Goal: Task Accomplishment & Management: Manage account settings

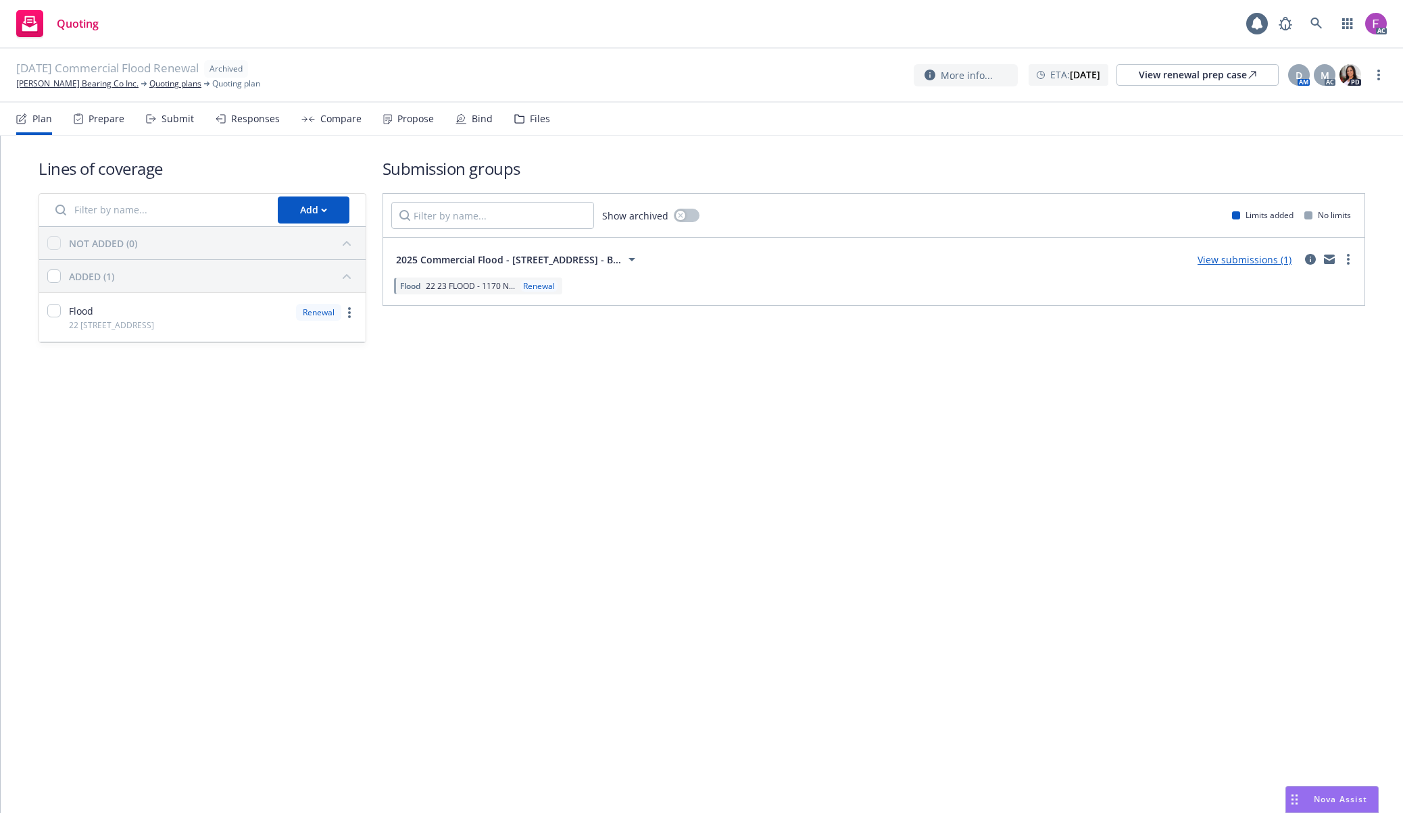
click at [535, 118] on div "Files" at bounding box center [540, 119] width 20 height 11
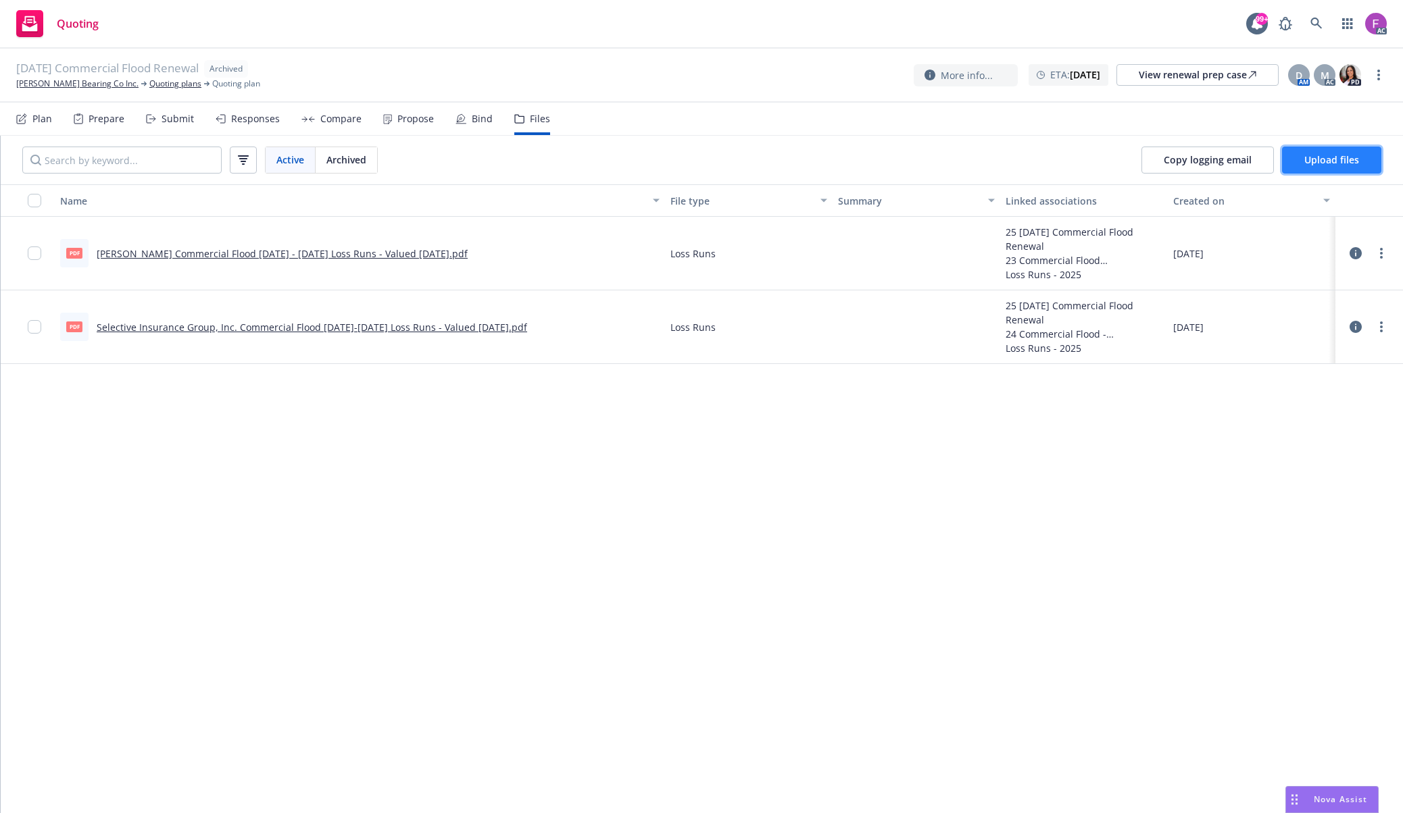
click at [1336, 161] on span "Upload files" at bounding box center [1331, 159] width 55 height 13
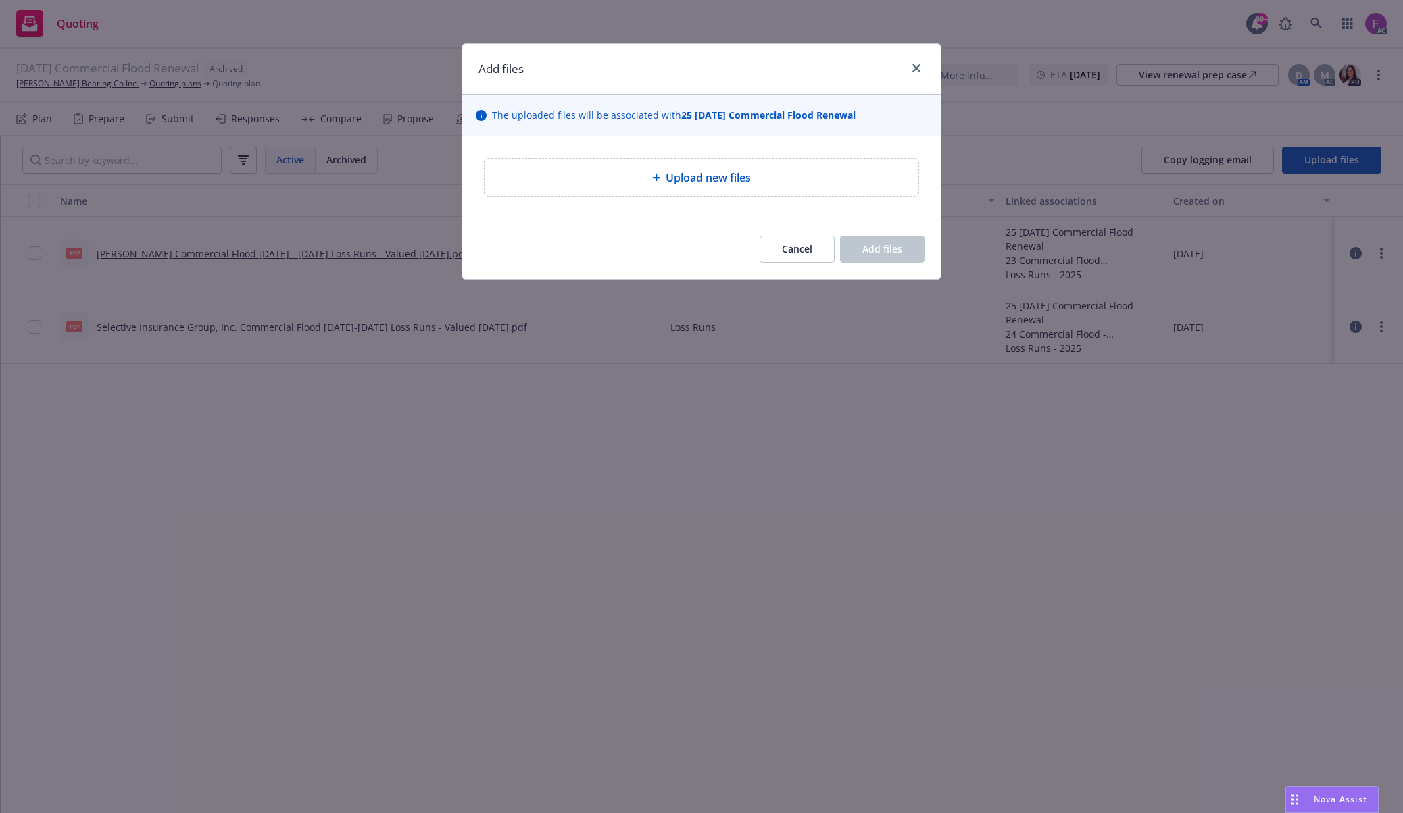
click at [666, 170] on span "Upload new files" at bounding box center [708, 178] width 85 height 16
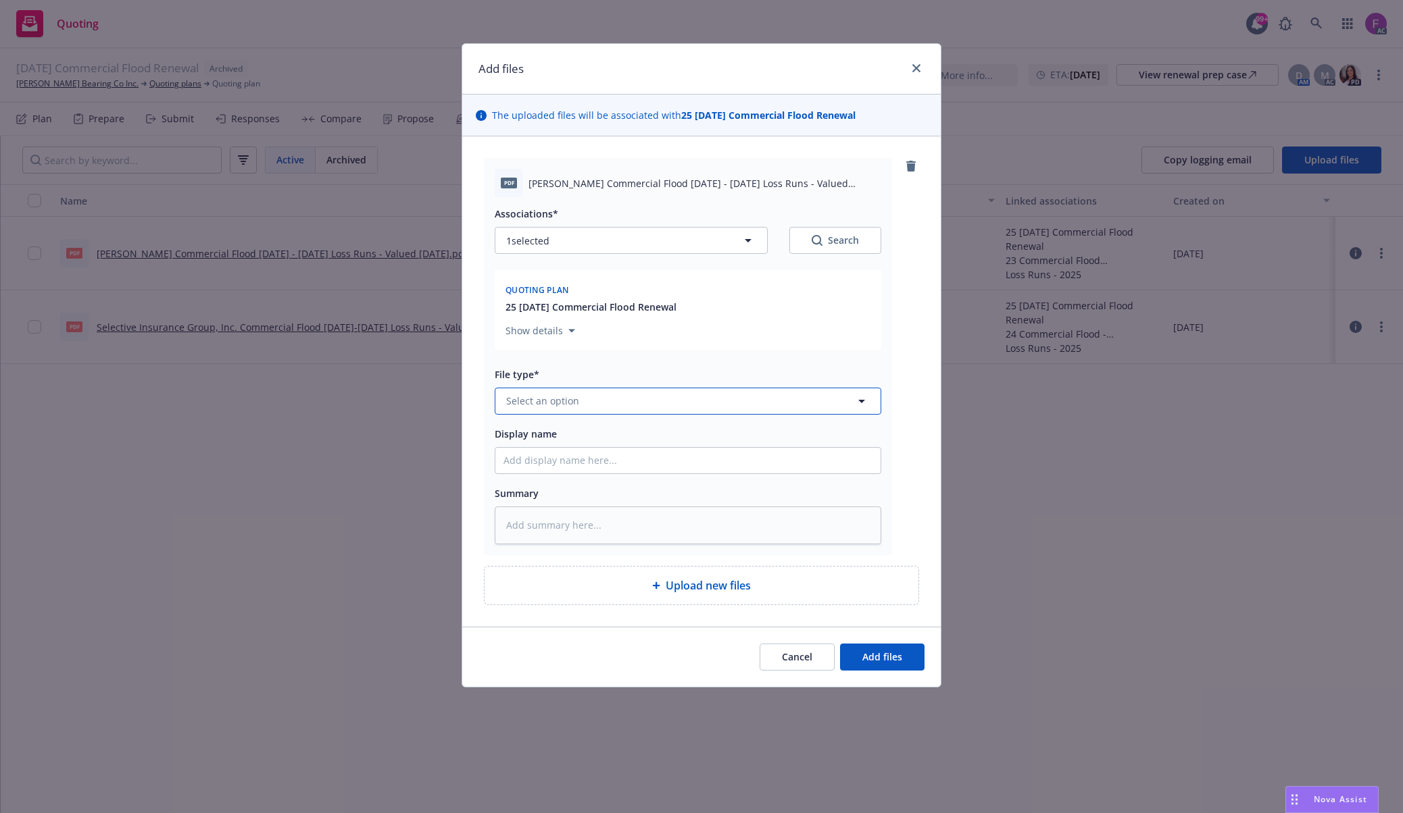
click at [599, 389] on button "Select an option" at bounding box center [688, 401] width 386 height 27
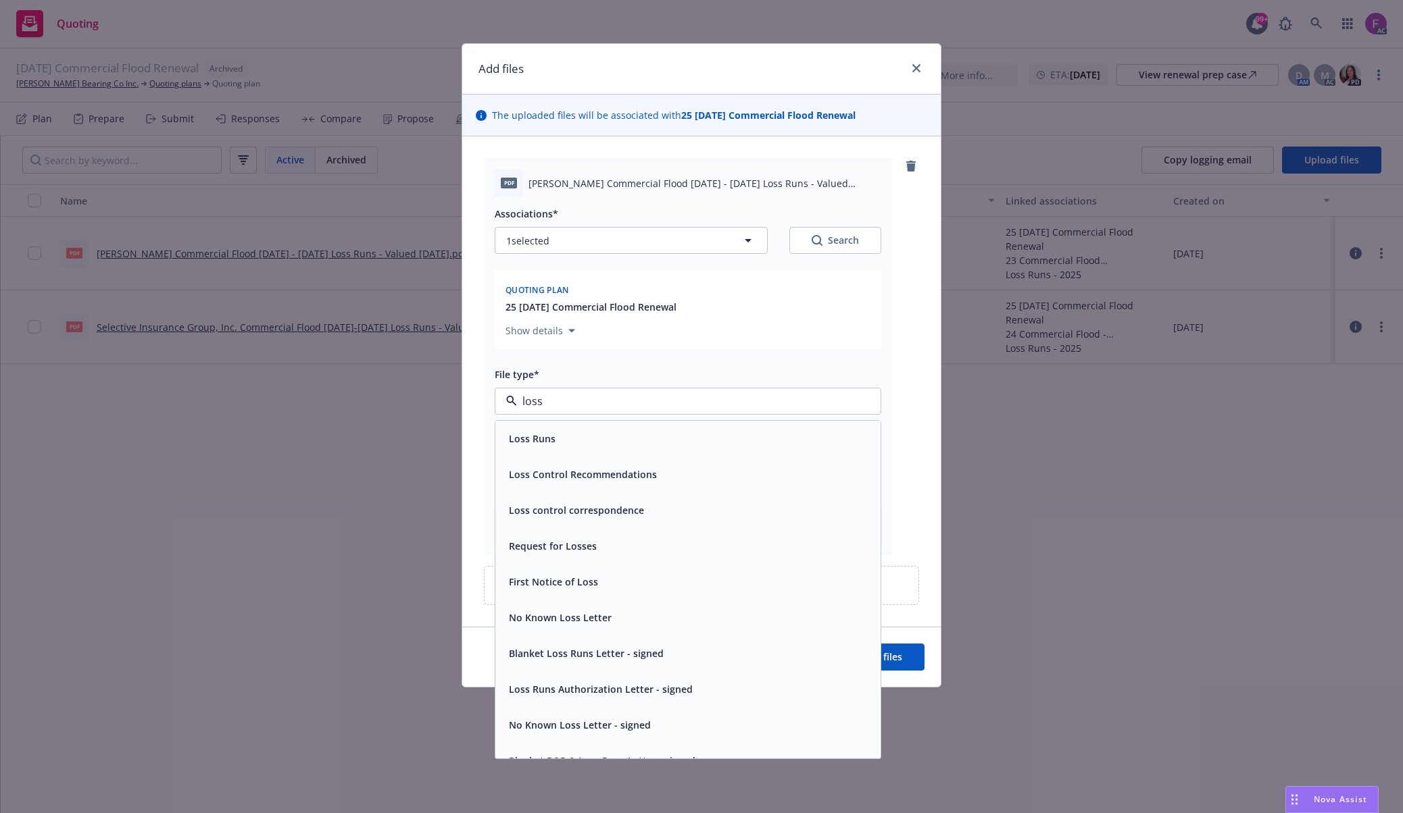
paste input "Loss Run"
type input "Loss Run"
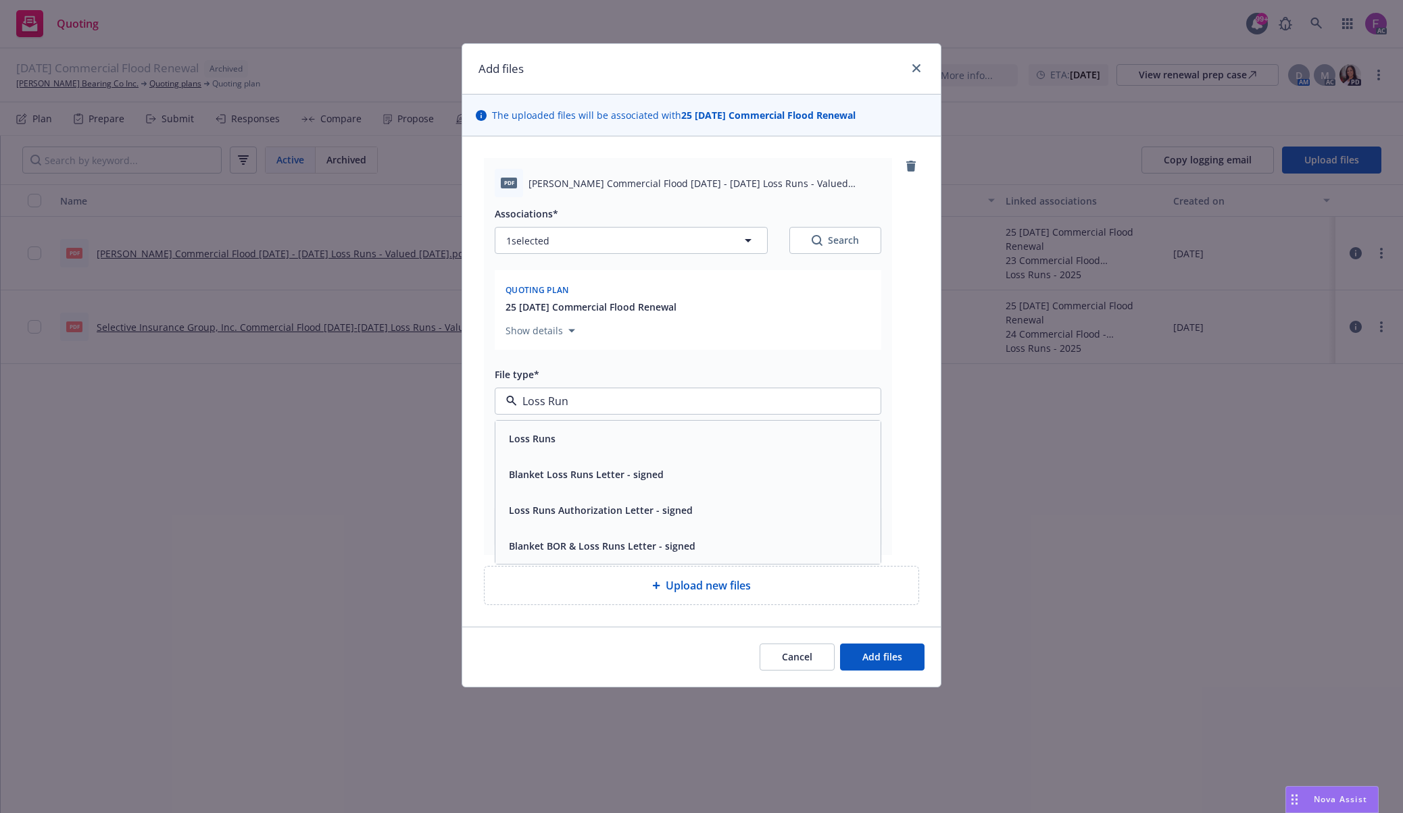
drag, startPoint x: 604, startPoint y: 441, endPoint x: 613, endPoint y: 359, distance: 81.6
click at [604, 441] on div "Loss Runs" at bounding box center [687, 439] width 369 height 20
click at [626, 247] on button "1 selected" at bounding box center [631, 240] width 273 height 27
type textarea "x"
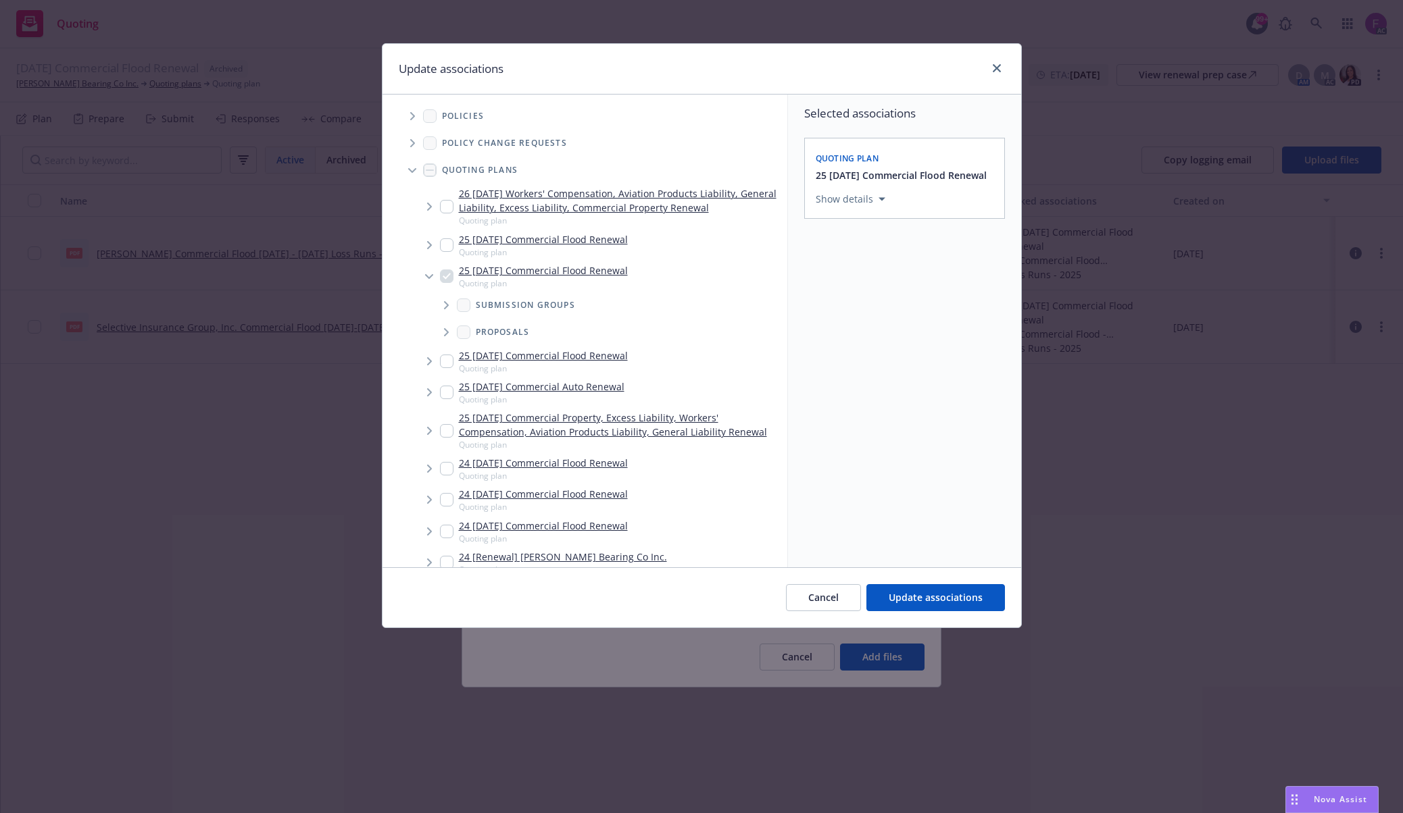
click at [410, 116] on icon "Tree Example" at bounding box center [412, 116] width 5 height 8
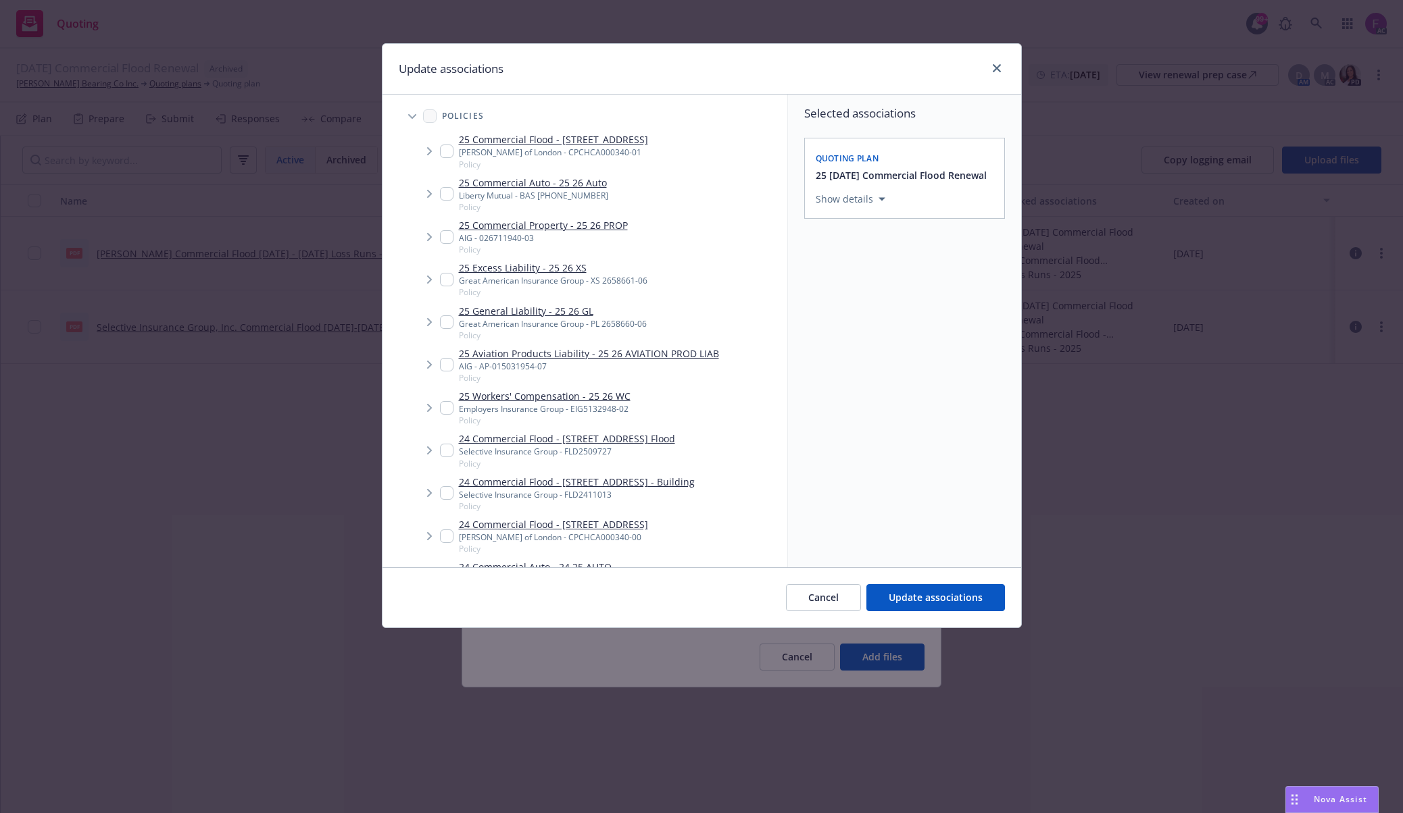
scroll to position [1416, 0]
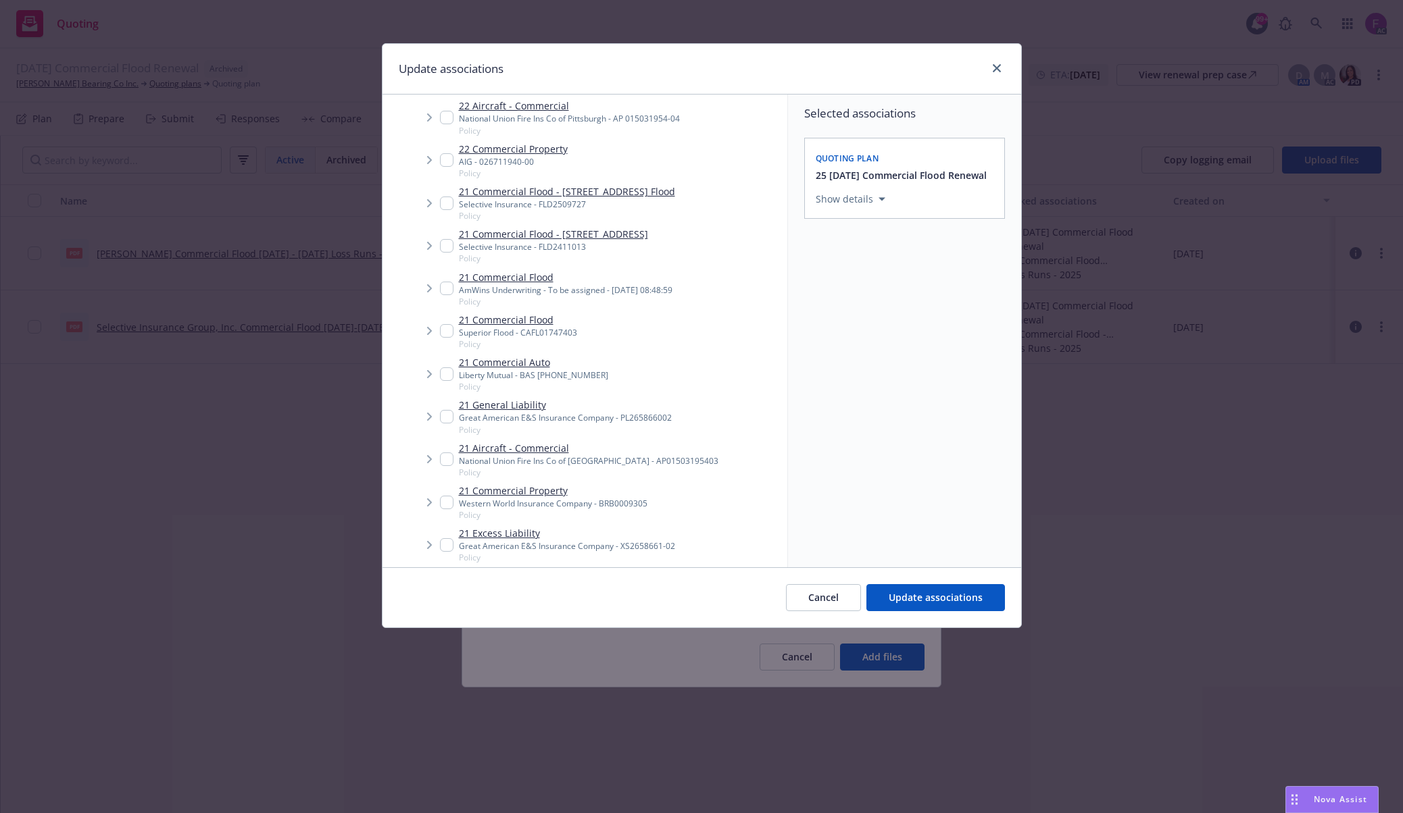
click at [442, 328] on input "Tree Example" at bounding box center [447, 331] width 14 height 14
checkbox input "true"
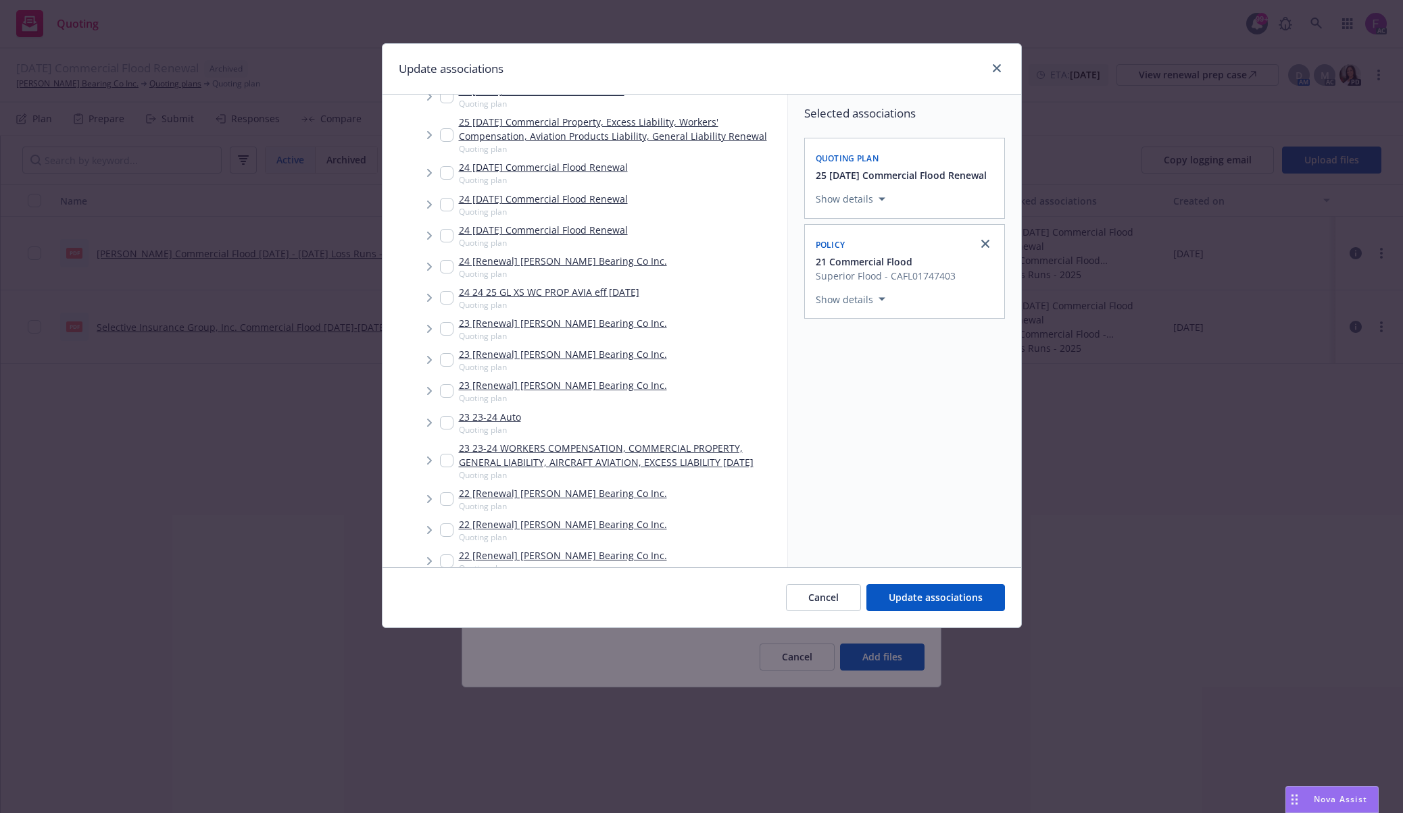
scroll to position [3655, 0]
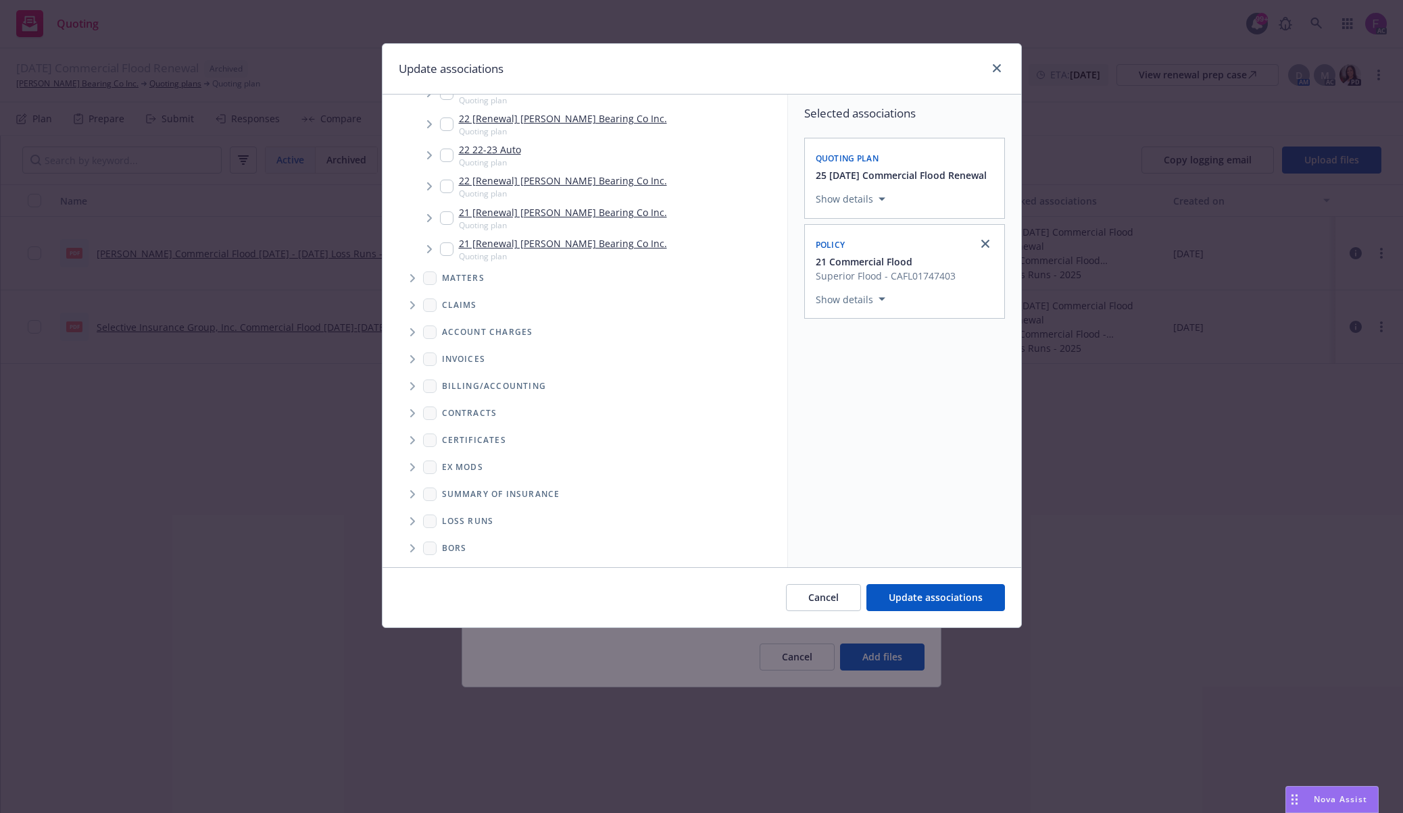
click at [411, 522] on icon "Folder Tree Example" at bounding box center [412, 522] width 5 height 8
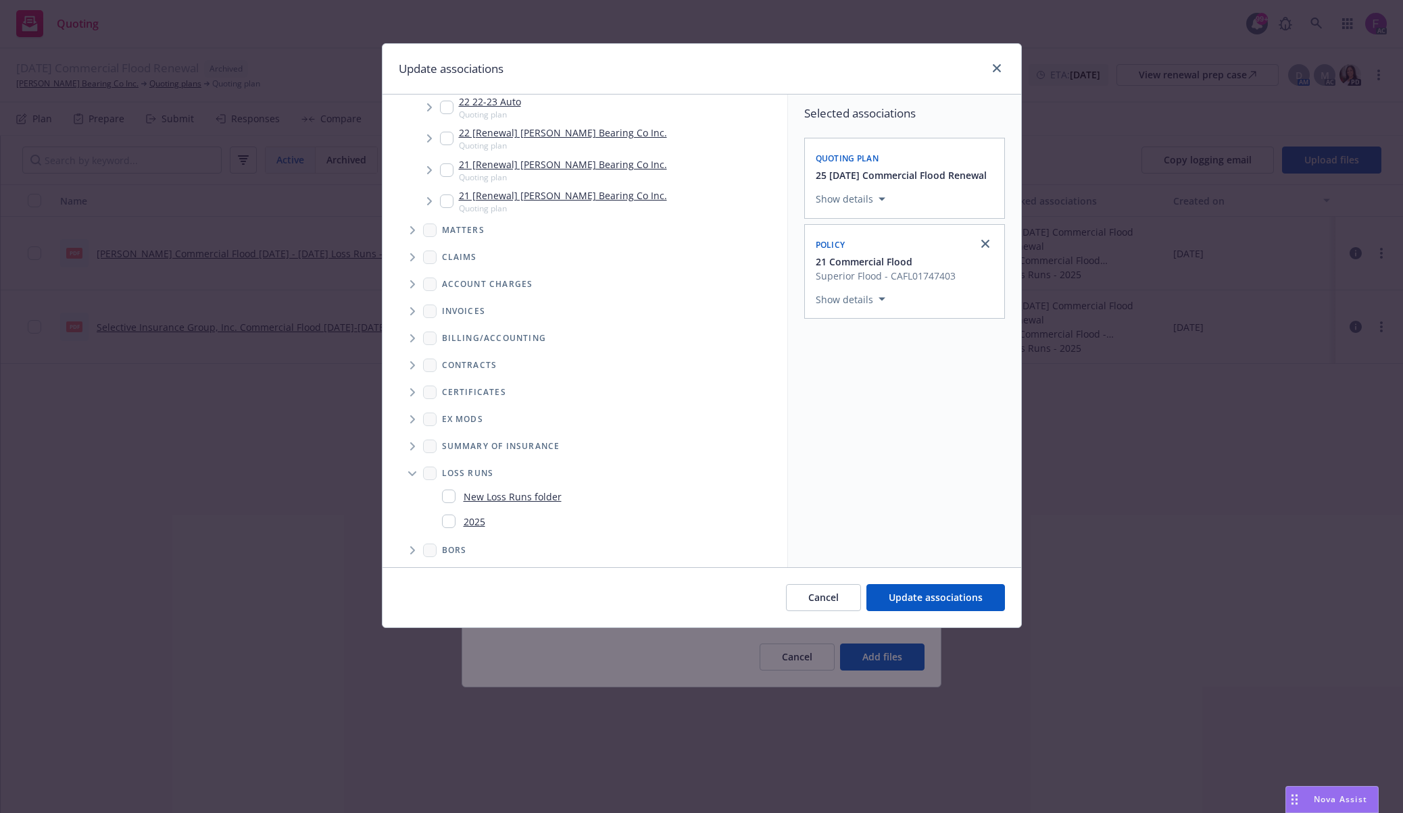
scroll to position [3705, 0]
click at [449, 512] on input "Folder Tree Example" at bounding box center [449, 519] width 14 height 14
checkbox input "true"
click at [884, 481] on div "Selected associations Quoting plan 25 11/20/25 Commercial Flood Renewal Show de…" at bounding box center [904, 331] width 233 height 473
click at [947, 598] on span "Update associations" at bounding box center [935, 597] width 94 height 13
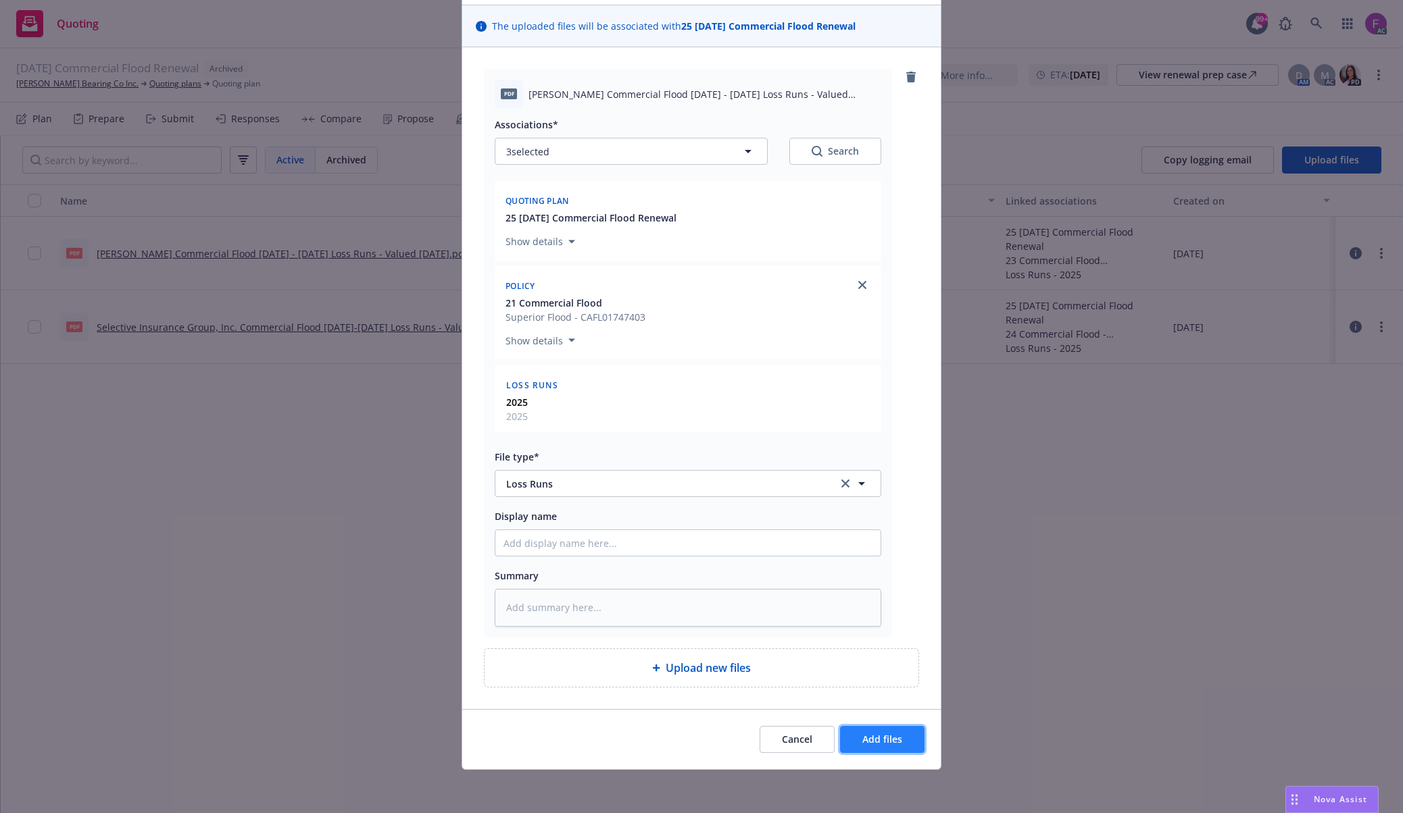
click at [893, 738] on span "Add files" at bounding box center [882, 739] width 40 height 13
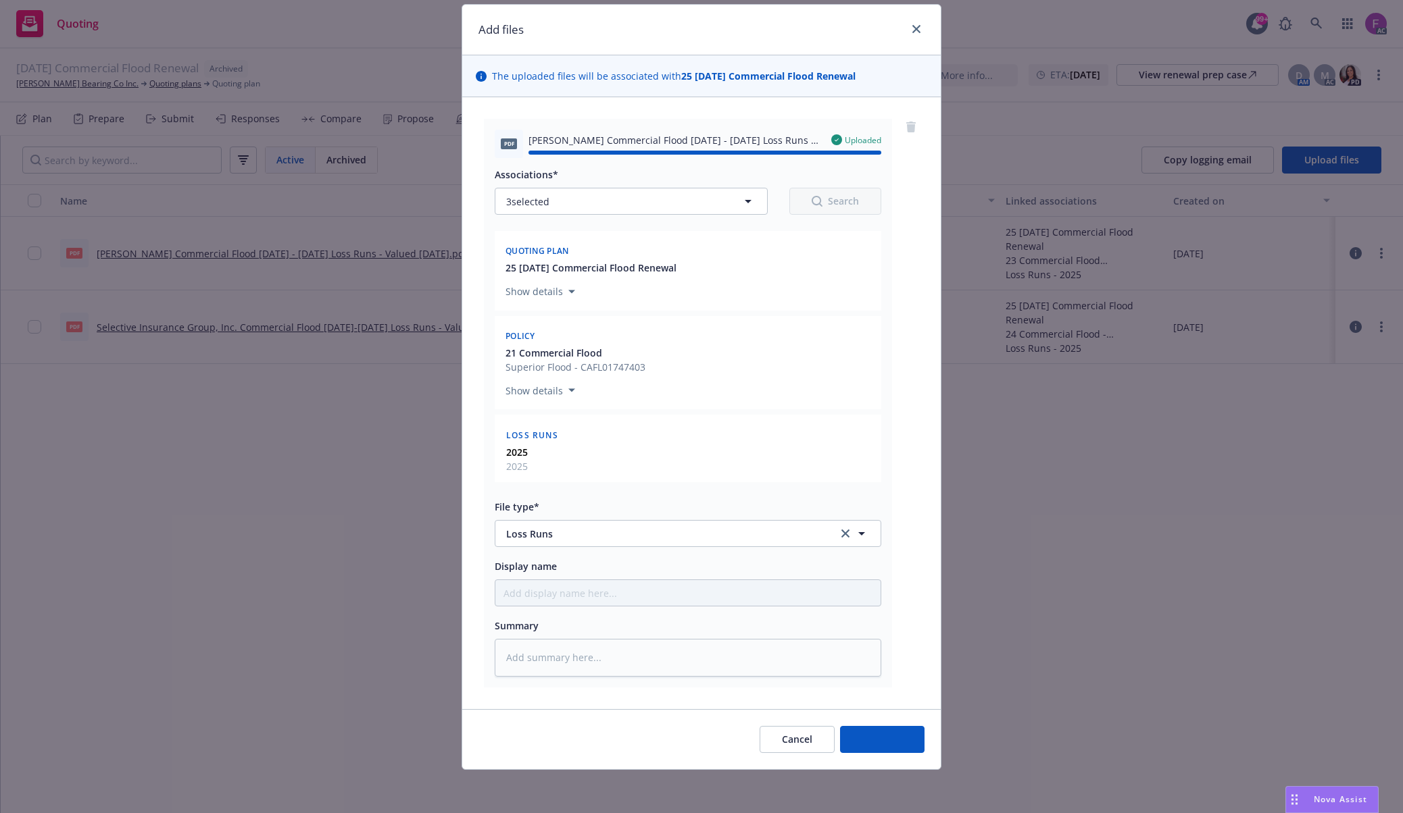
type textarea "x"
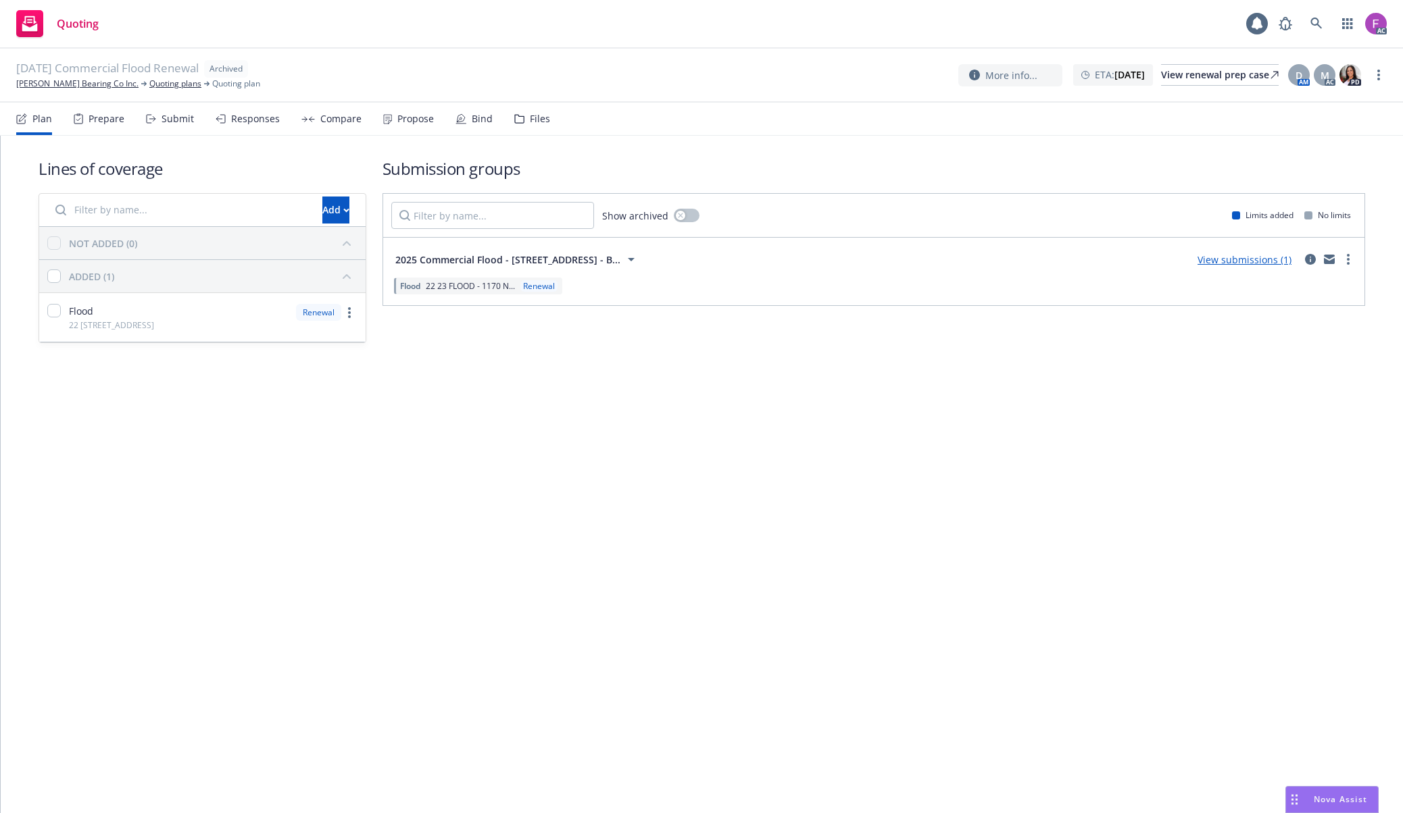
click at [528, 125] on div "Files" at bounding box center [532, 119] width 36 height 32
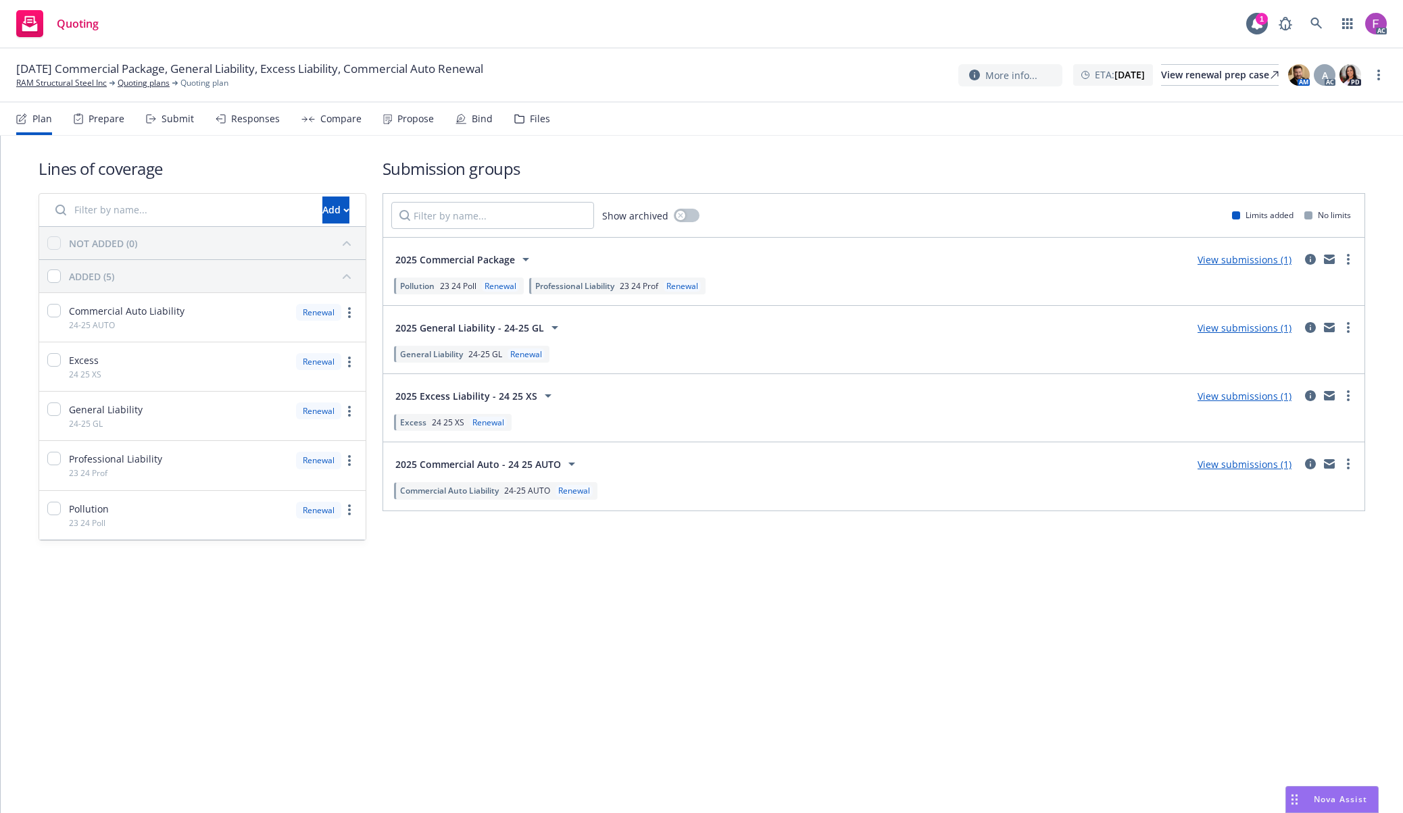
click at [538, 120] on div "Files" at bounding box center [540, 119] width 20 height 11
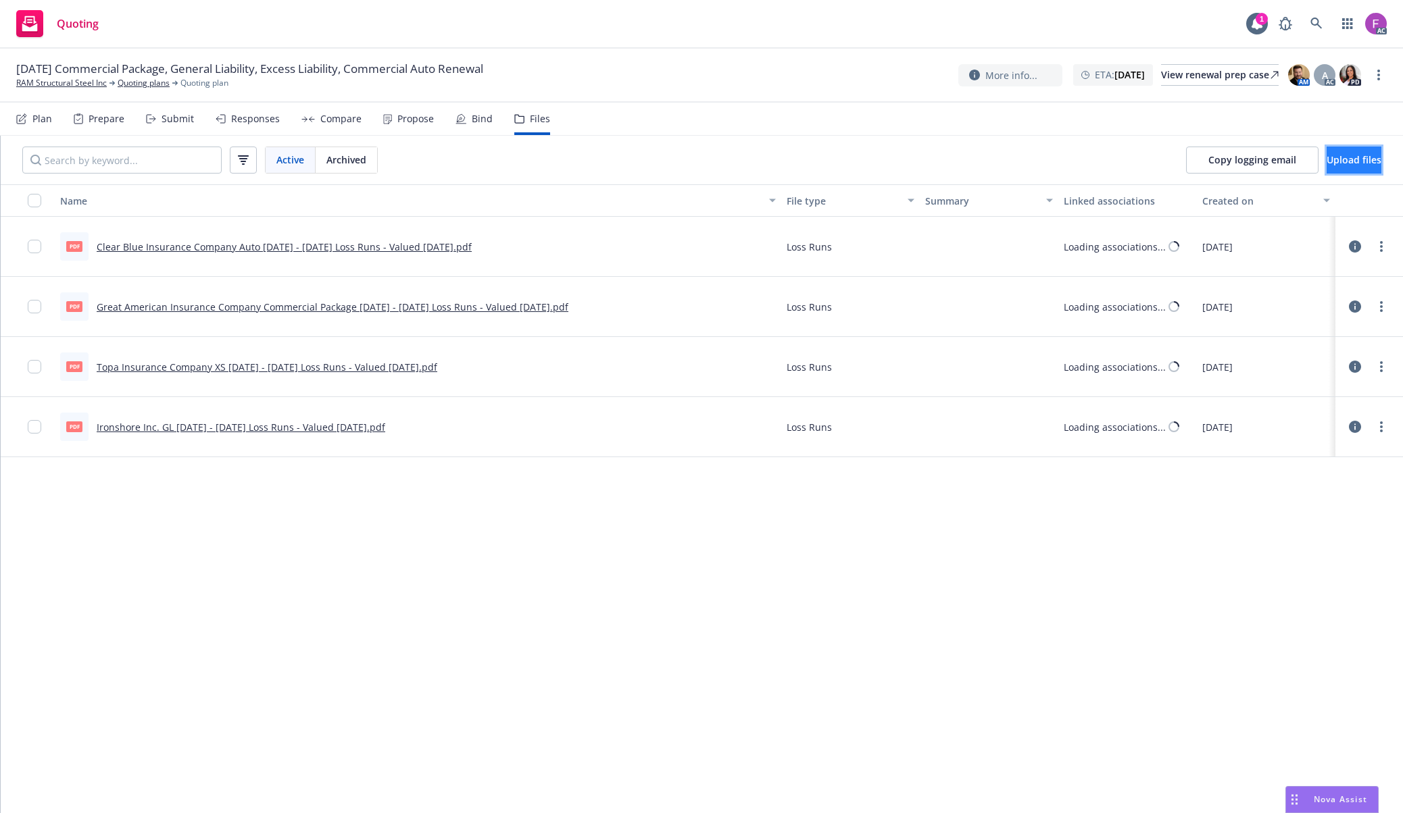
click at [1326, 155] on span "Upload files" at bounding box center [1353, 159] width 55 height 13
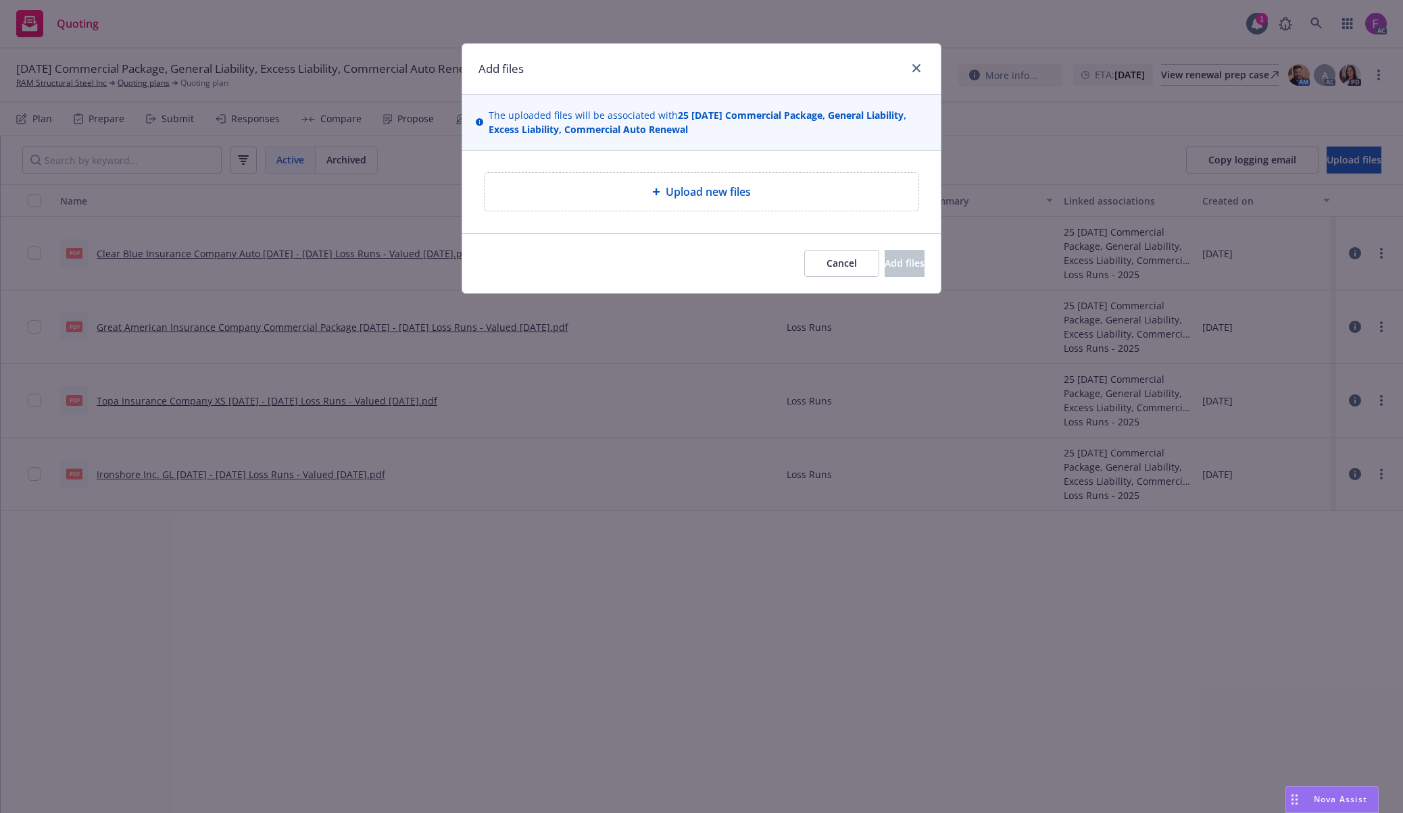
click at [722, 186] on span "Upload new files" at bounding box center [708, 192] width 85 height 16
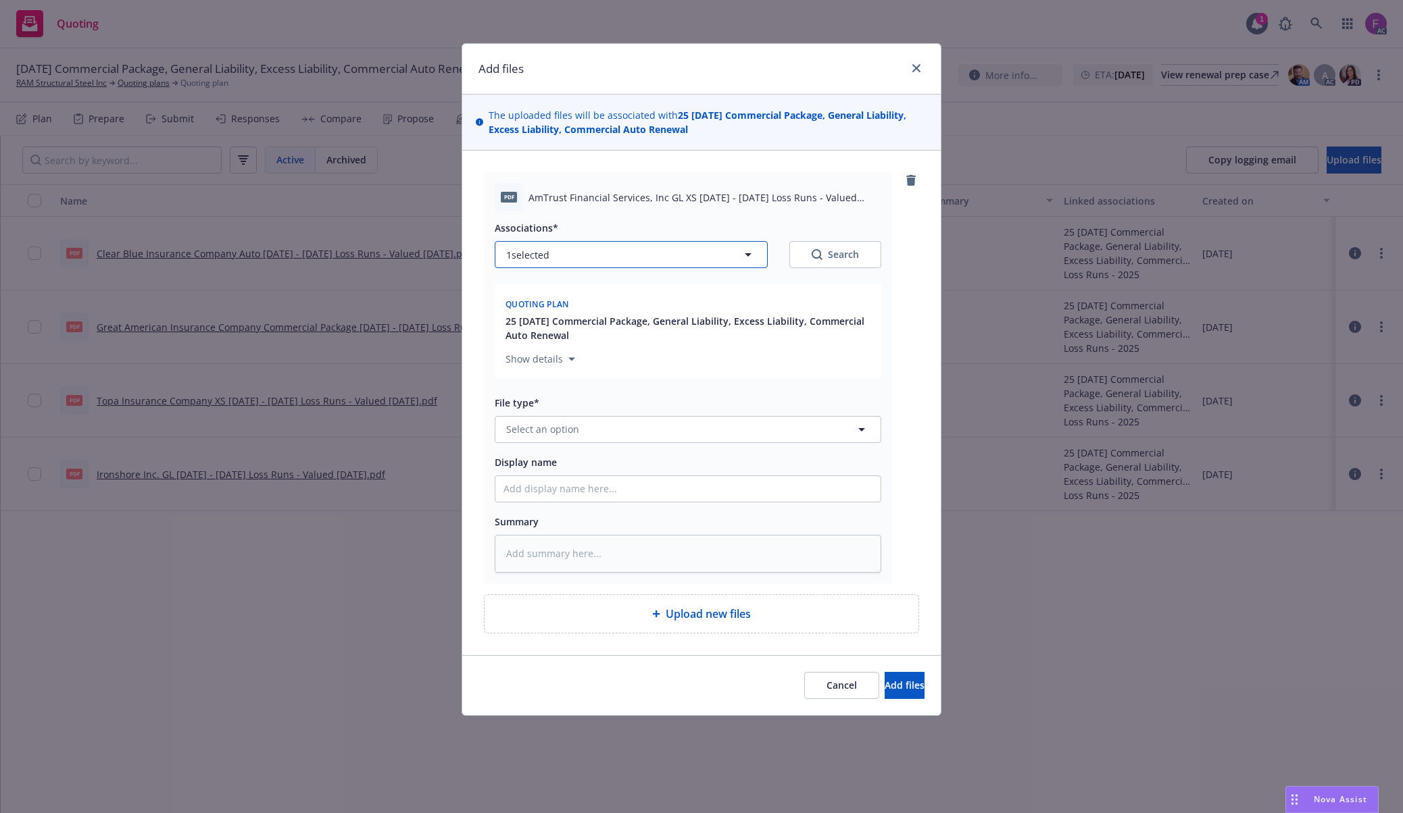
click at [560, 255] on button "1 selected" at bounding box center [631, 254] width 273 height 27
type textarea "x"
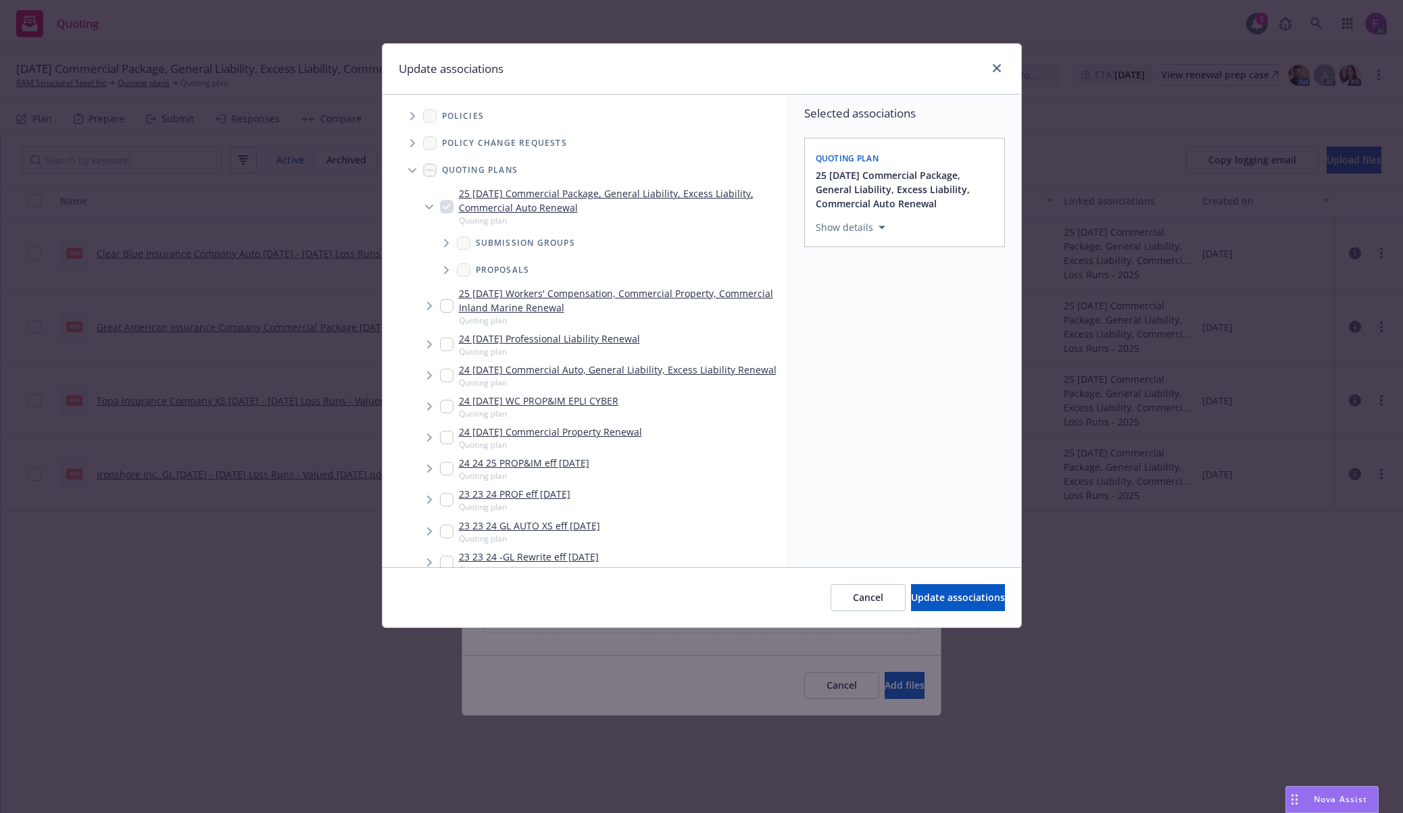
click at [412, 115] on icon "Tree Example" at bounding box center [412, 116] width 5 height 8
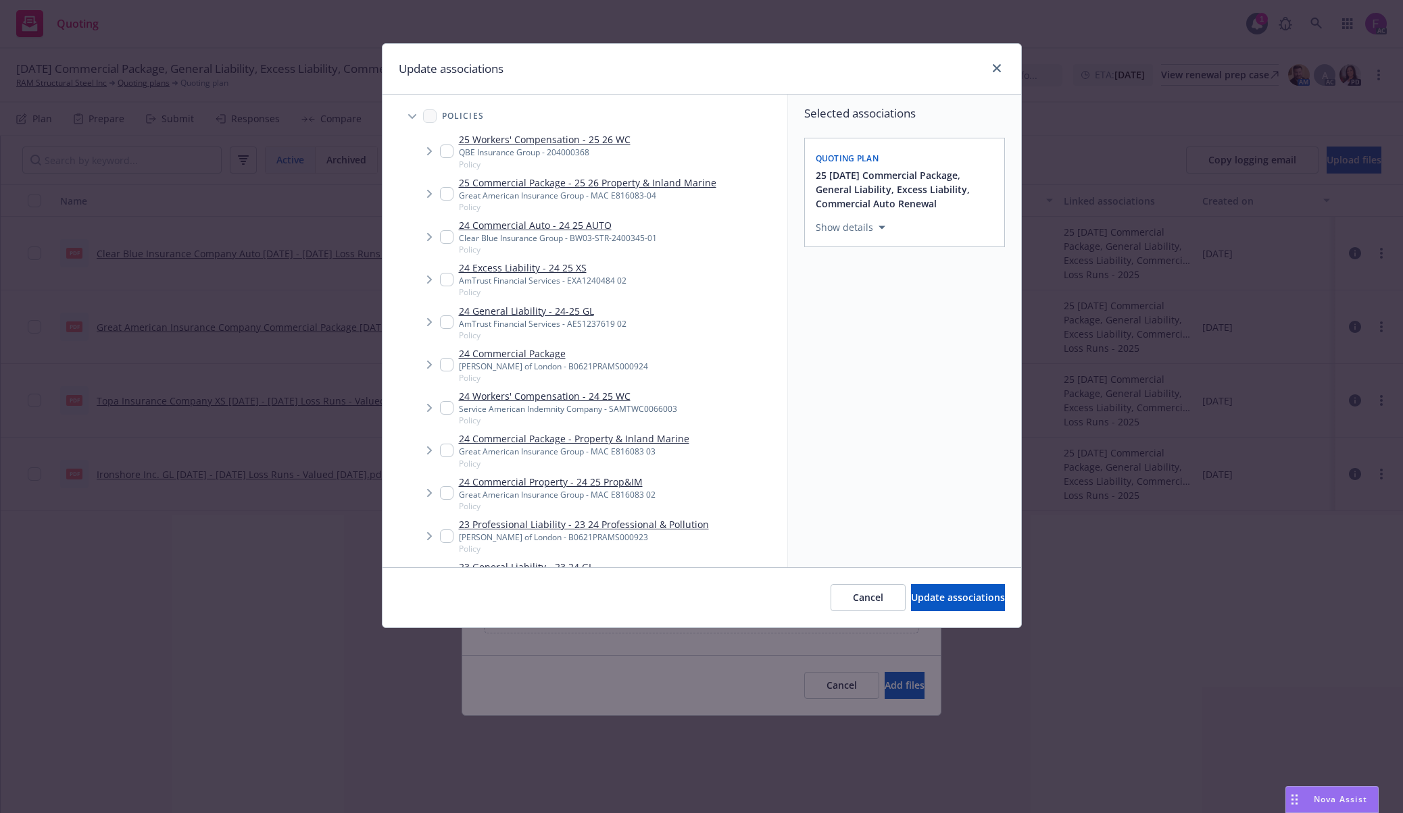
click at [563, 52] on div "Update associations" at bounding box center [701, 69] width 638 height 51
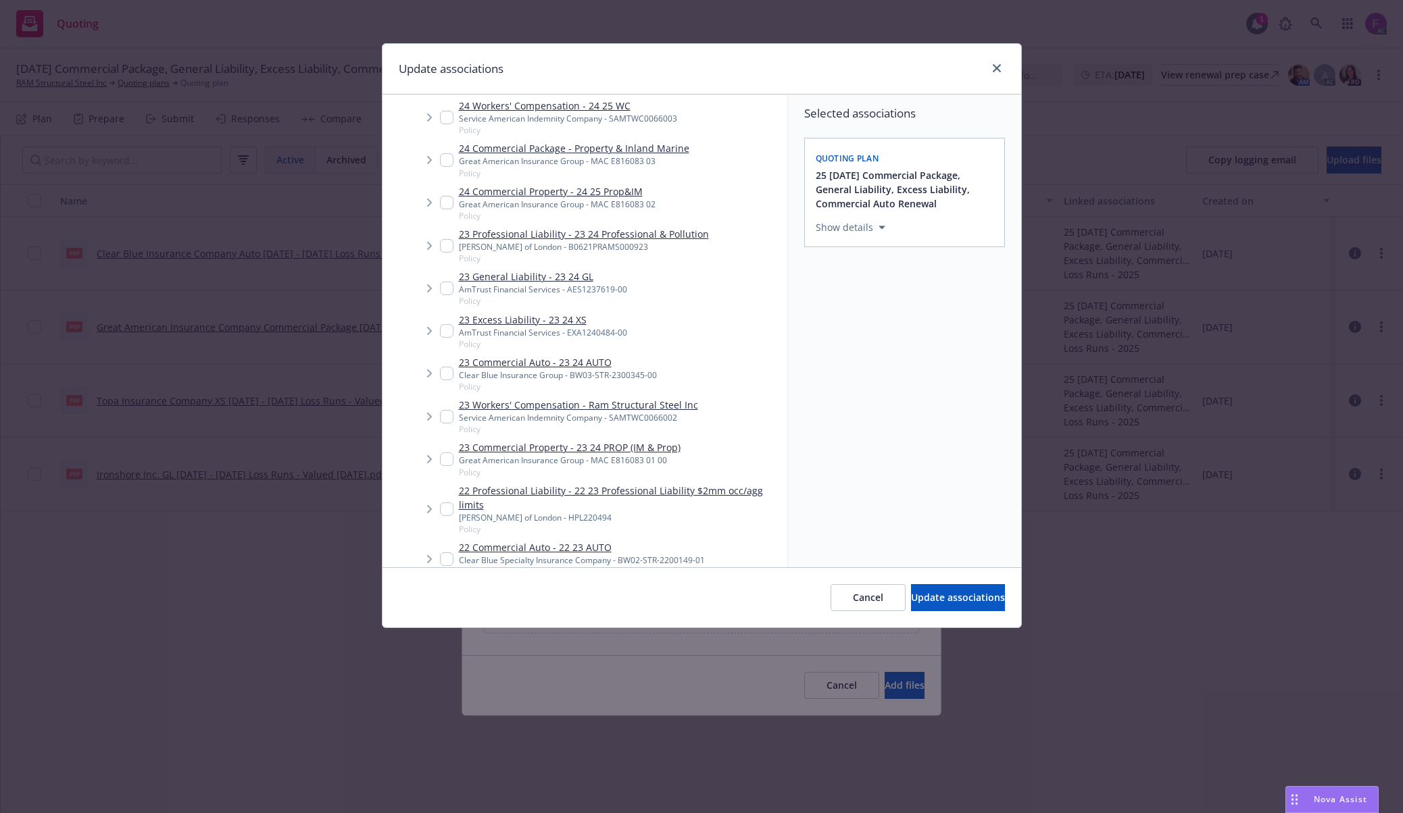
click at [445, 332] on input "Tree Example" at bounding box center [447, 331] width 14 height 14
checkbox input "true"
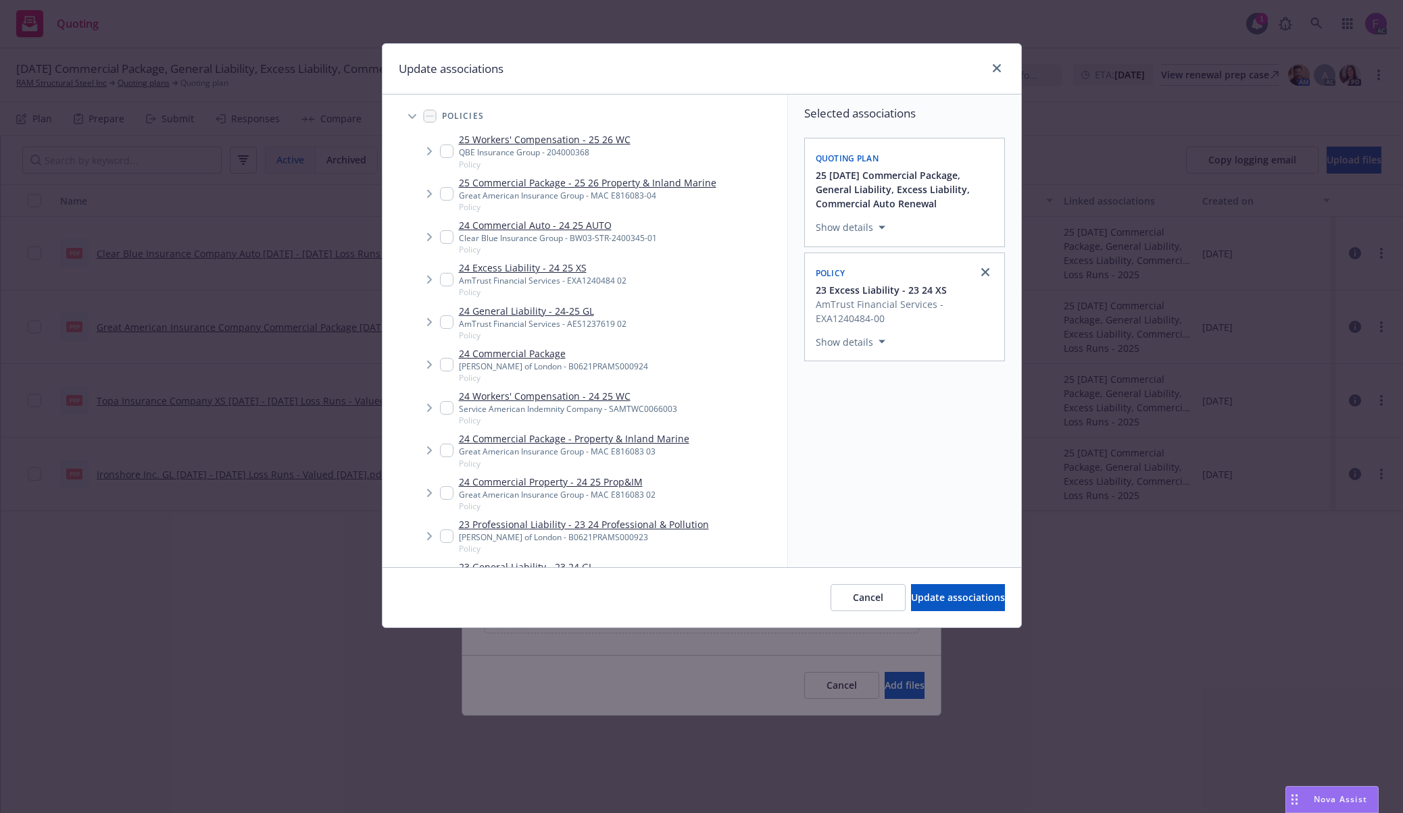
click at [446, 326] on input "Tree Example" at bounding box center [447, 323] width 14 height 14
checkbox input "true"
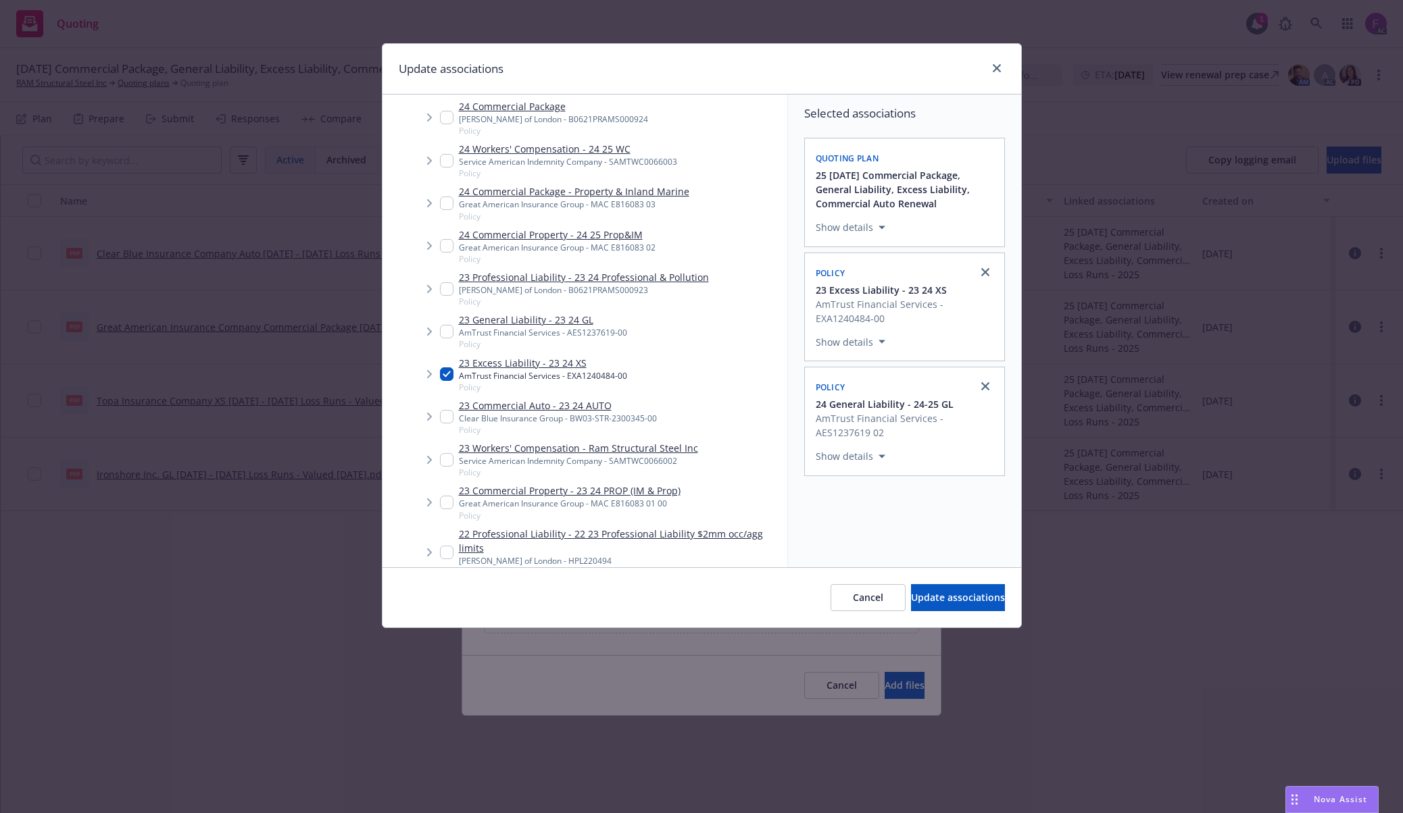
drag, startPoint x: 447, startPoint y: 330, endPoint x: 397, endPoint y: 241, distance: 102.2
click at [449, 330] on input "Tree Example" at bounding box center [447, 332] width 14 height 14
checkbox input "true"
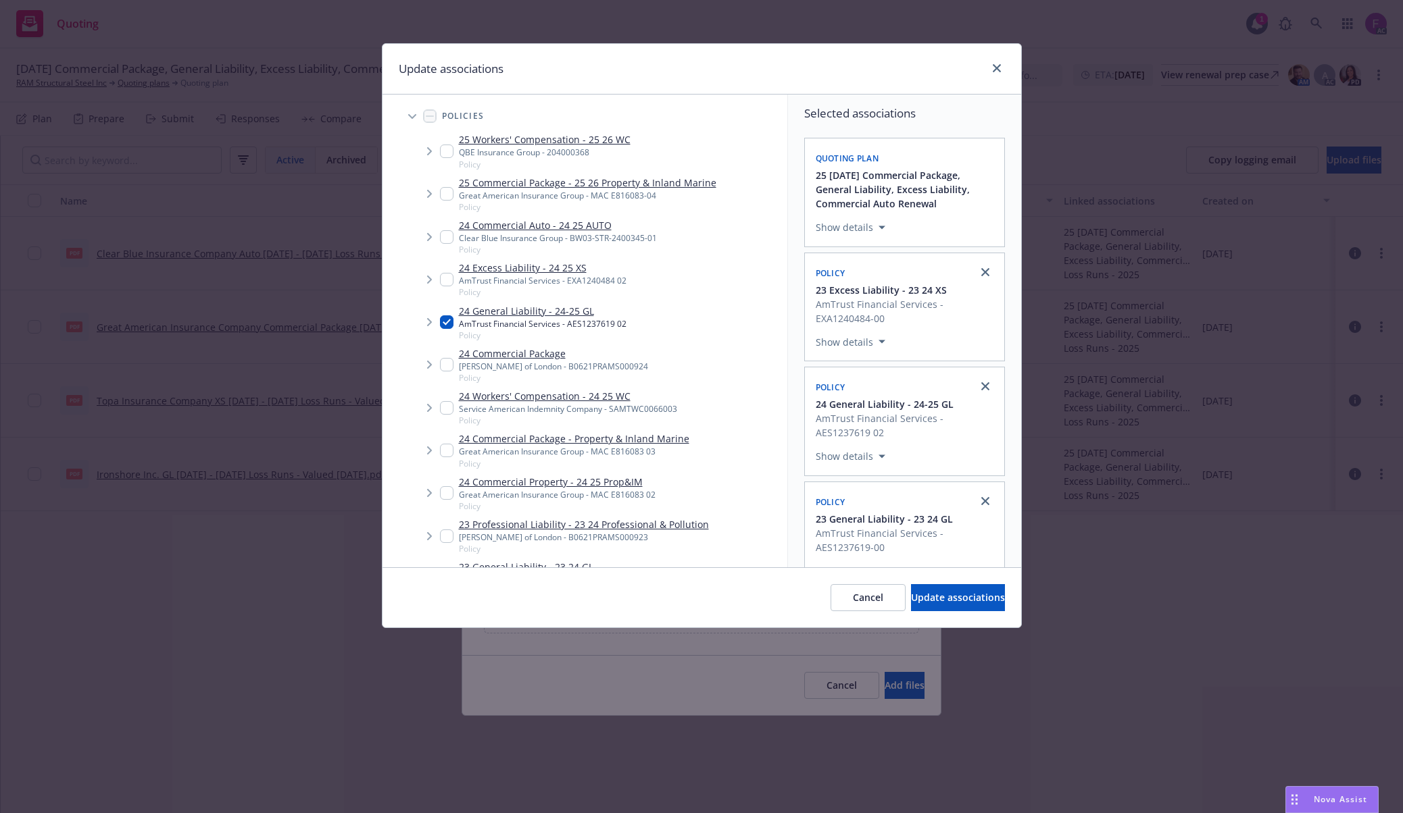
click at [445, 282] on input "Tree Example" at bounding box center [447, 280] width 14 height 14
checkbox input "true"
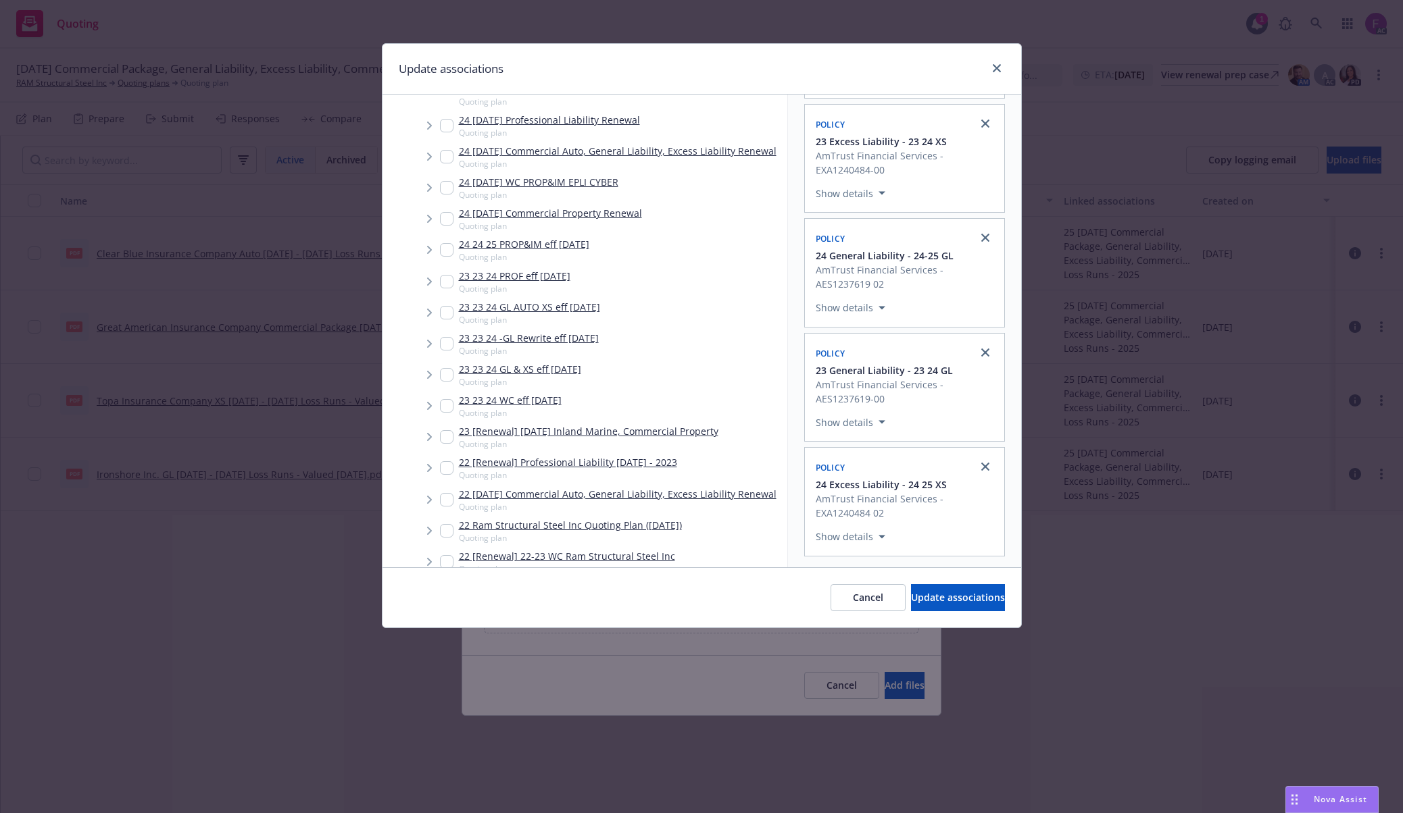
scroll to position [2521, 0]
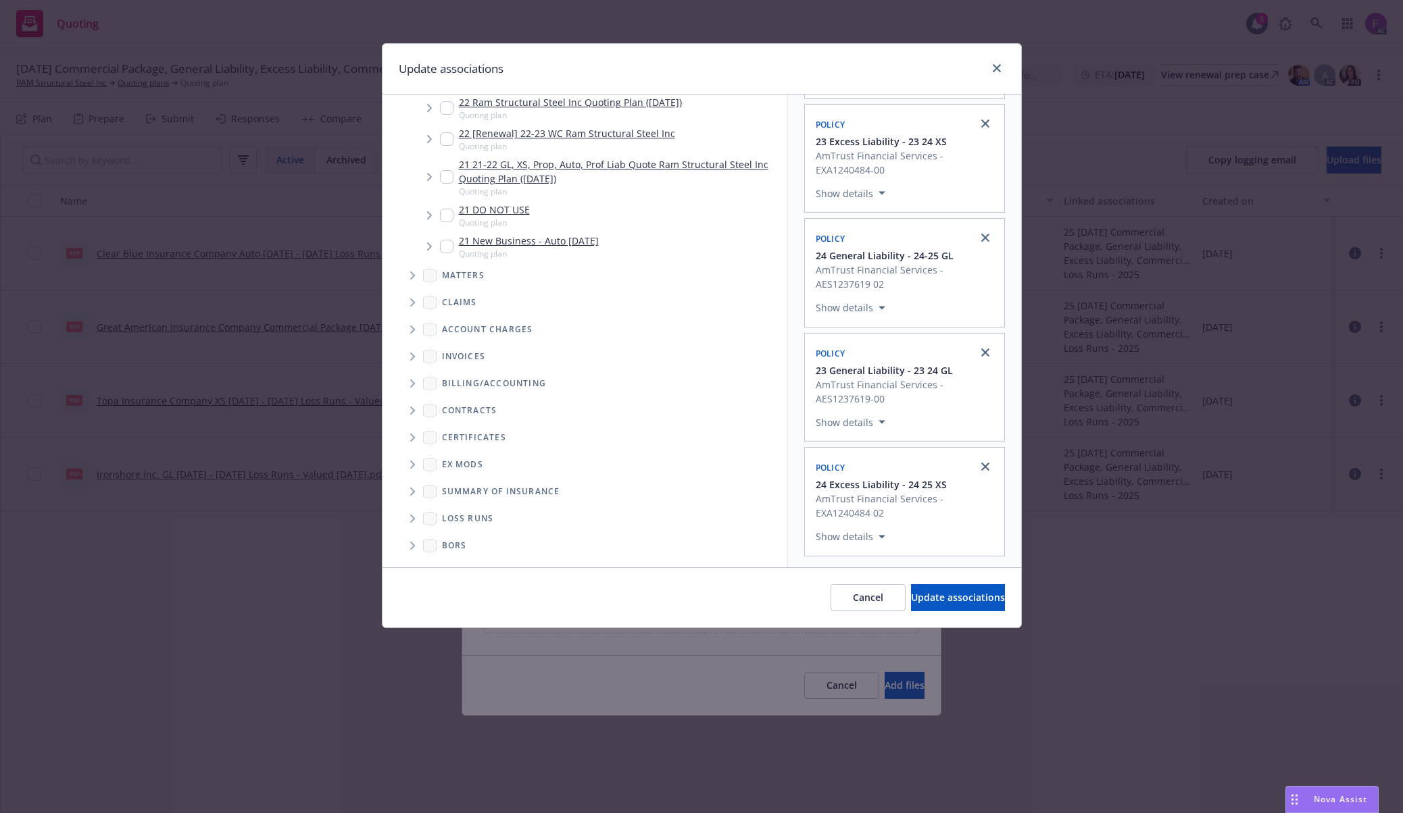
click at [412, 520] on icon "Folder Tree Example" at bounding box center [412, 519] width 5 height 8
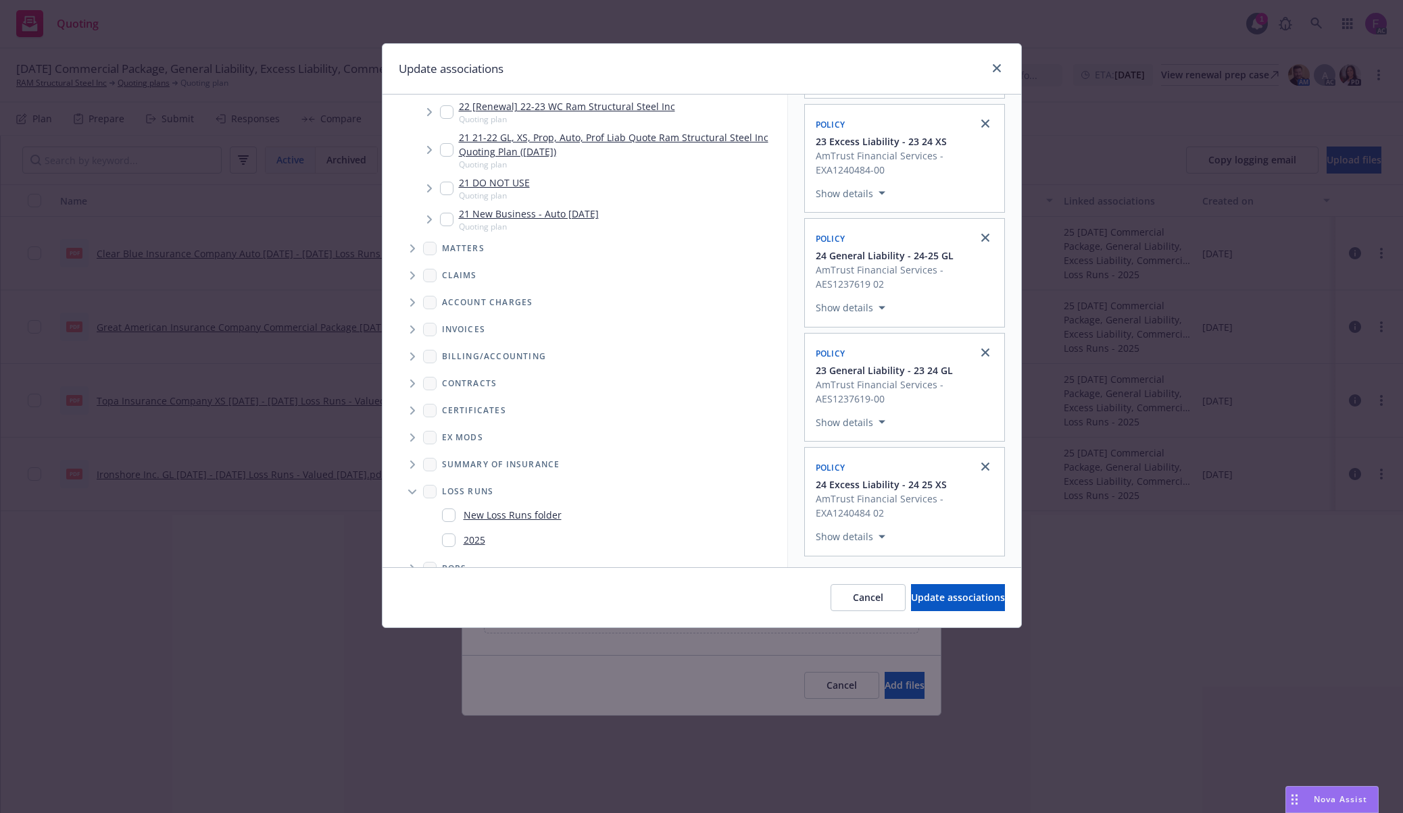
scroll to position [2571, 0]
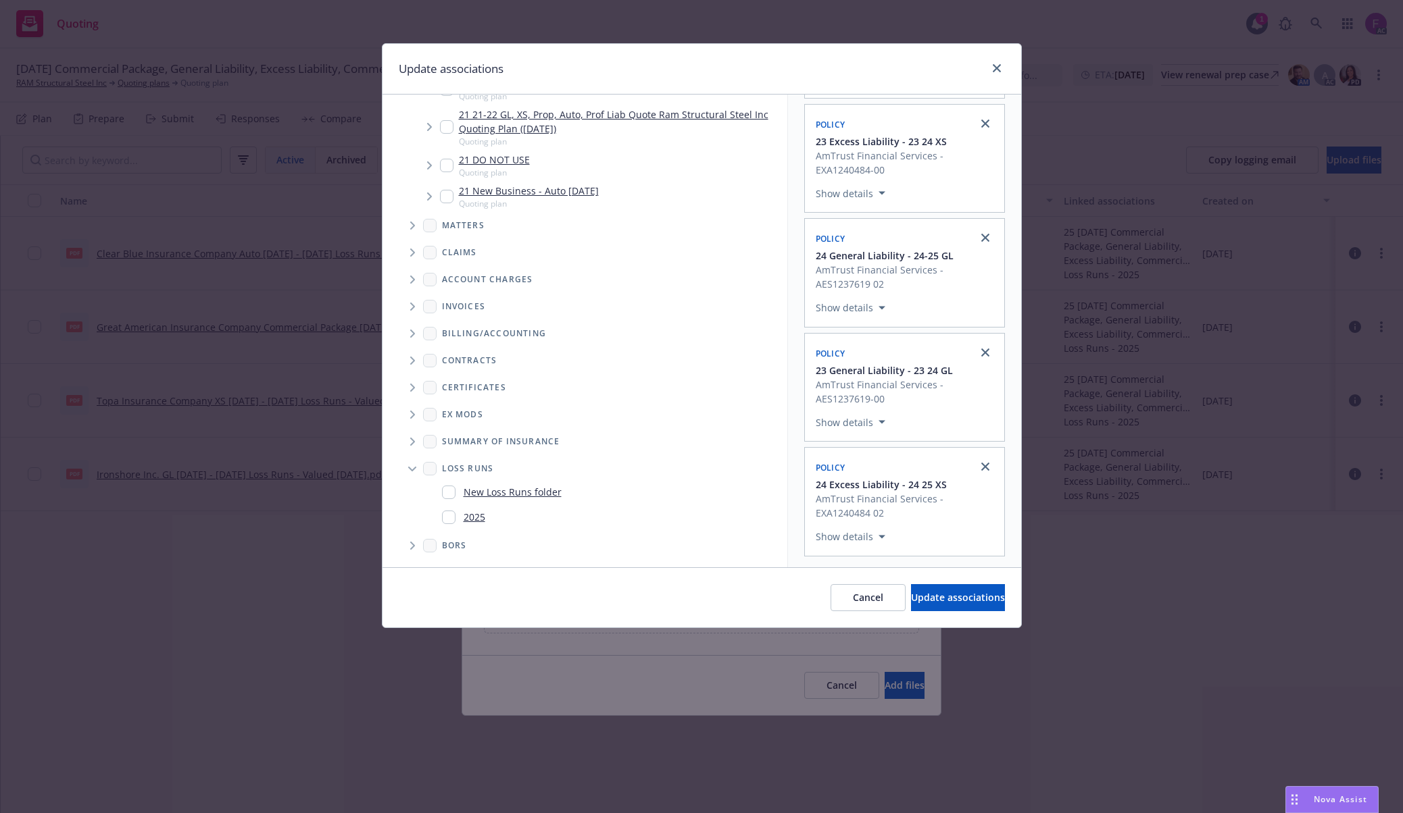
click at [446, 518] on input "Folder Tree Example" at bounding box center [449, 518] width 14 height 14
checkbox input "true"
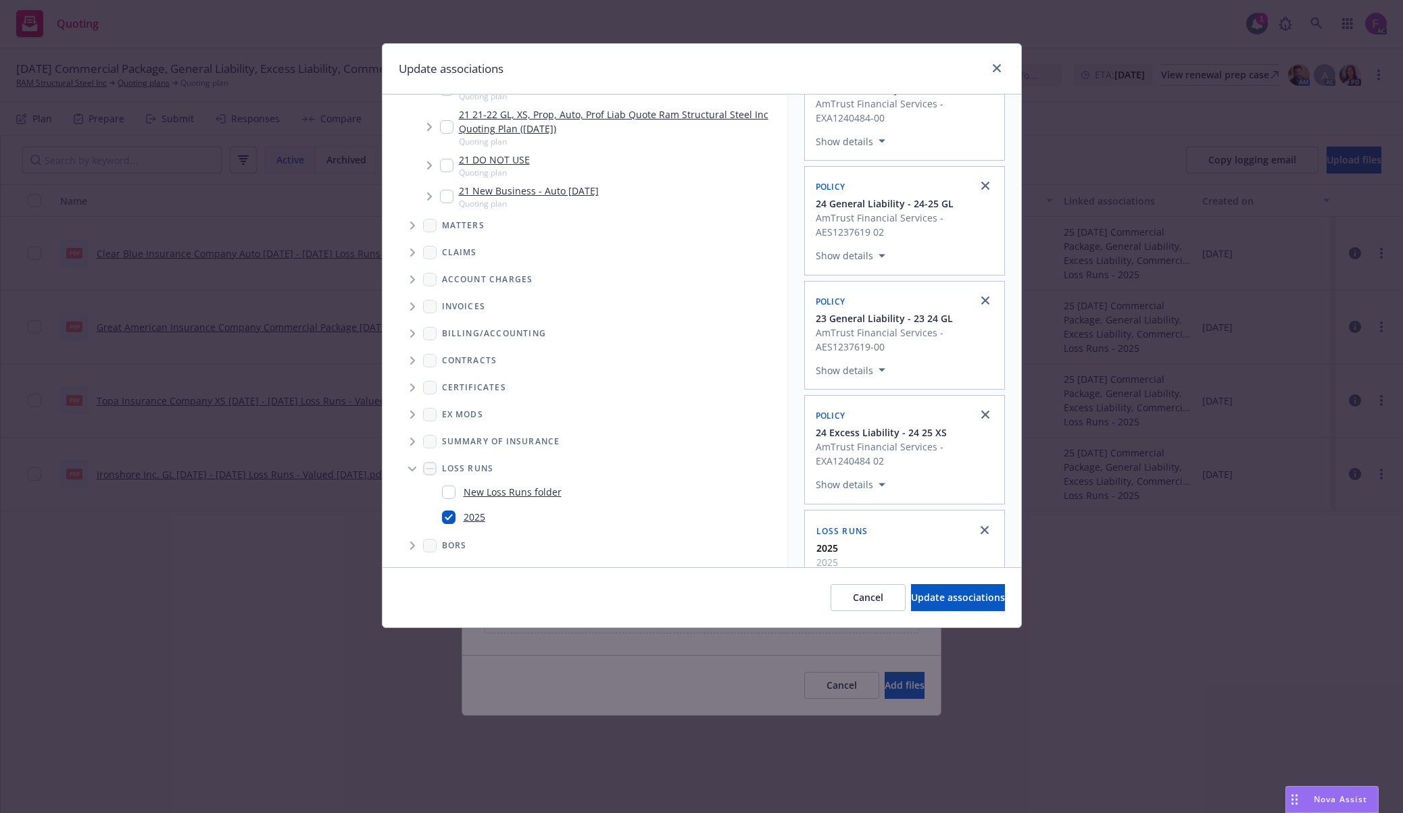
scroll to position [228, 0]
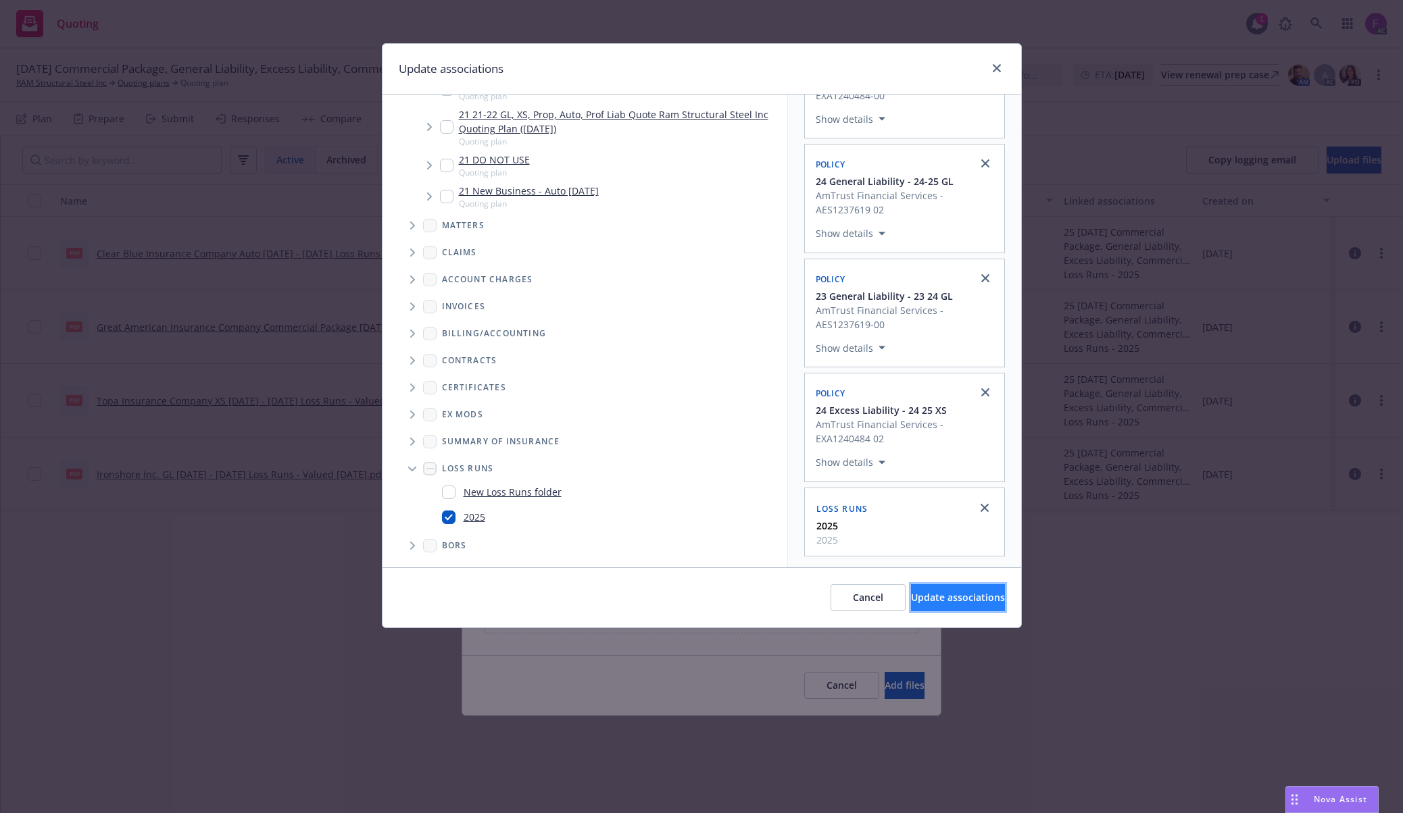
click at [950, 596] on span "Update associations" at bounding box center [958, 597] width 94 height 13
type textarea "x"
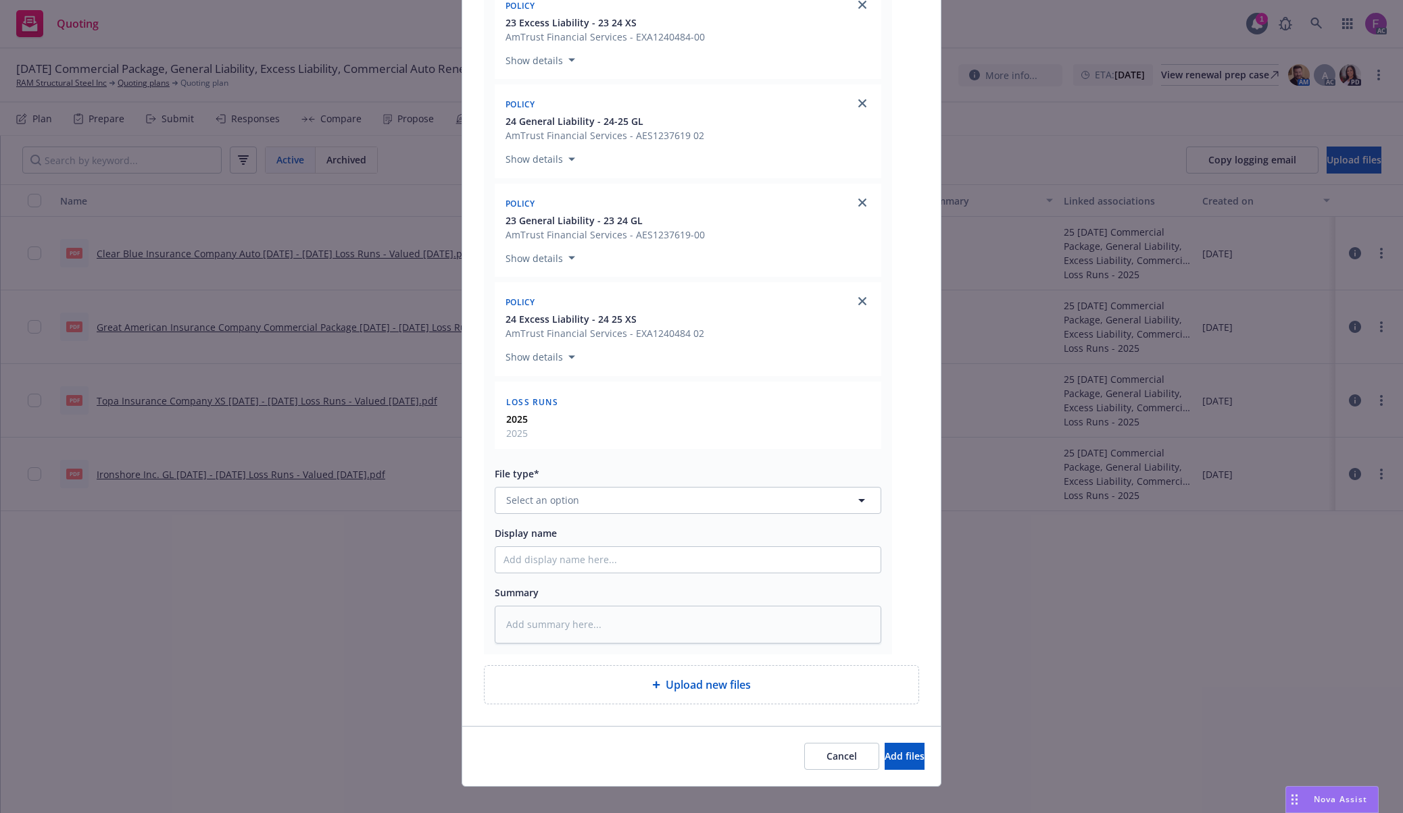
scroll to position [419, 0]
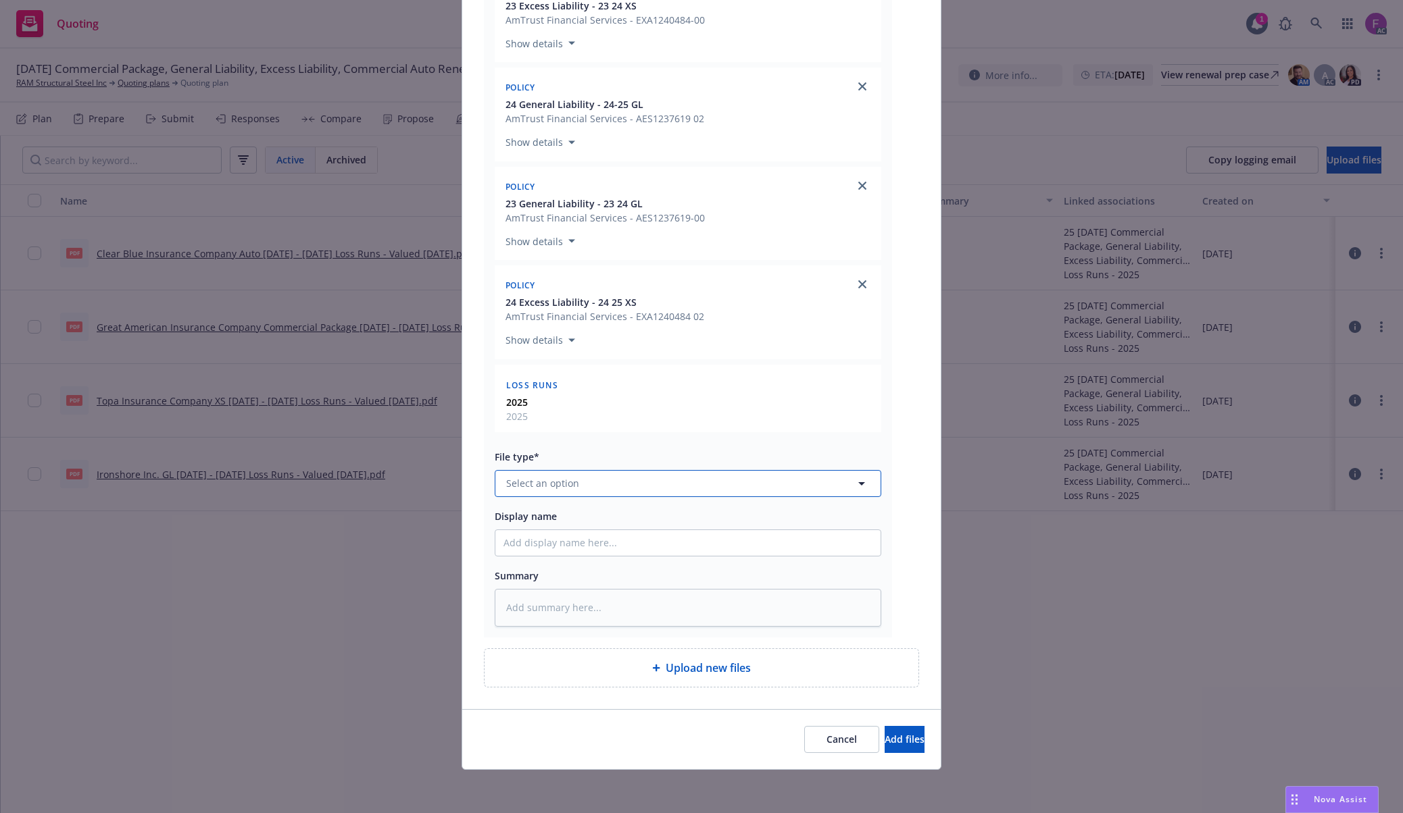
drag, startPoint x: 609, startPoint y: 482, endPoint x: 622, endPoint y: 477, distance: 13.3
click at [611, 482] on button "Select an option" at bounding box center [688, 483] width 386 height 27
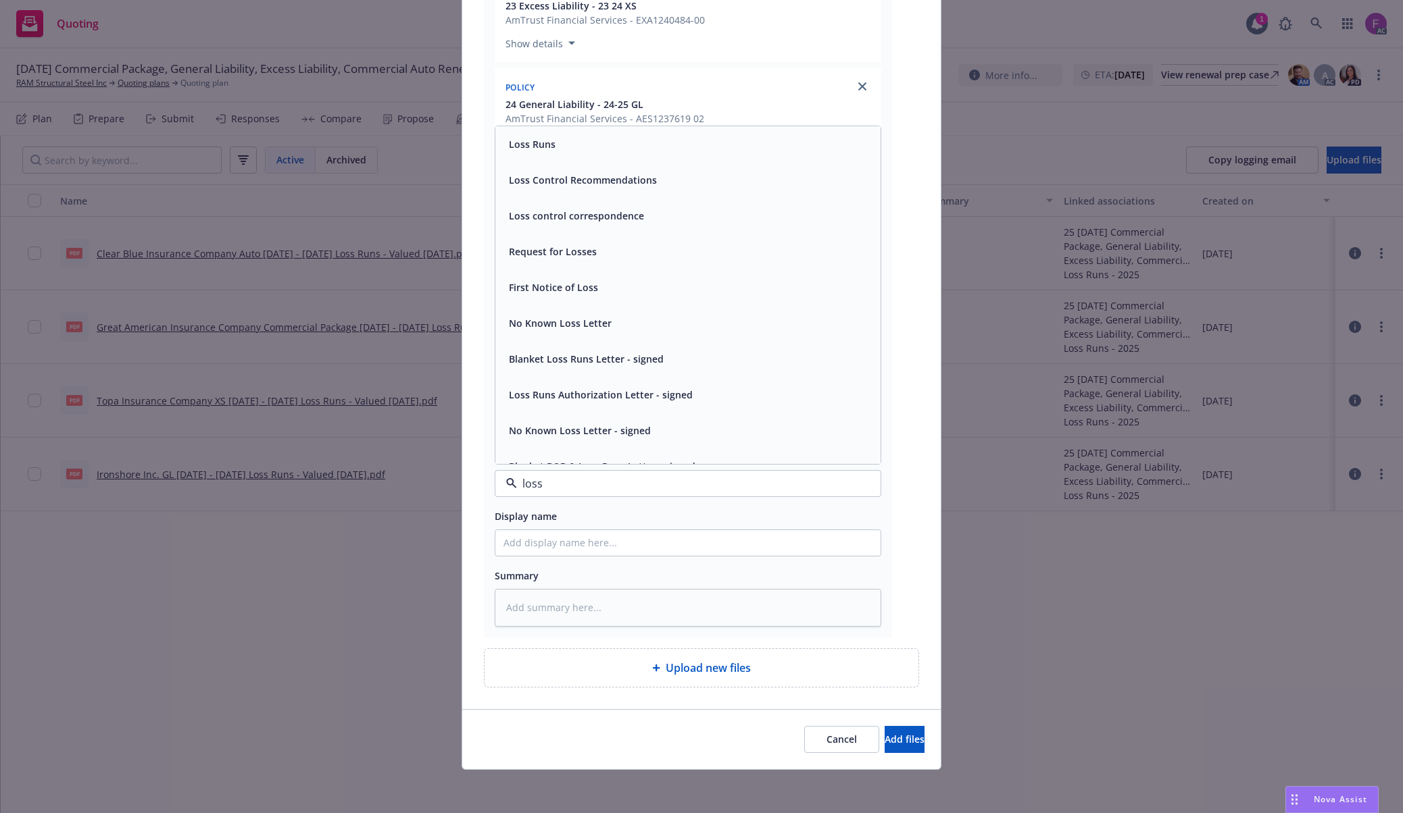
paste input "Loss Run"
type input "Loss Run"
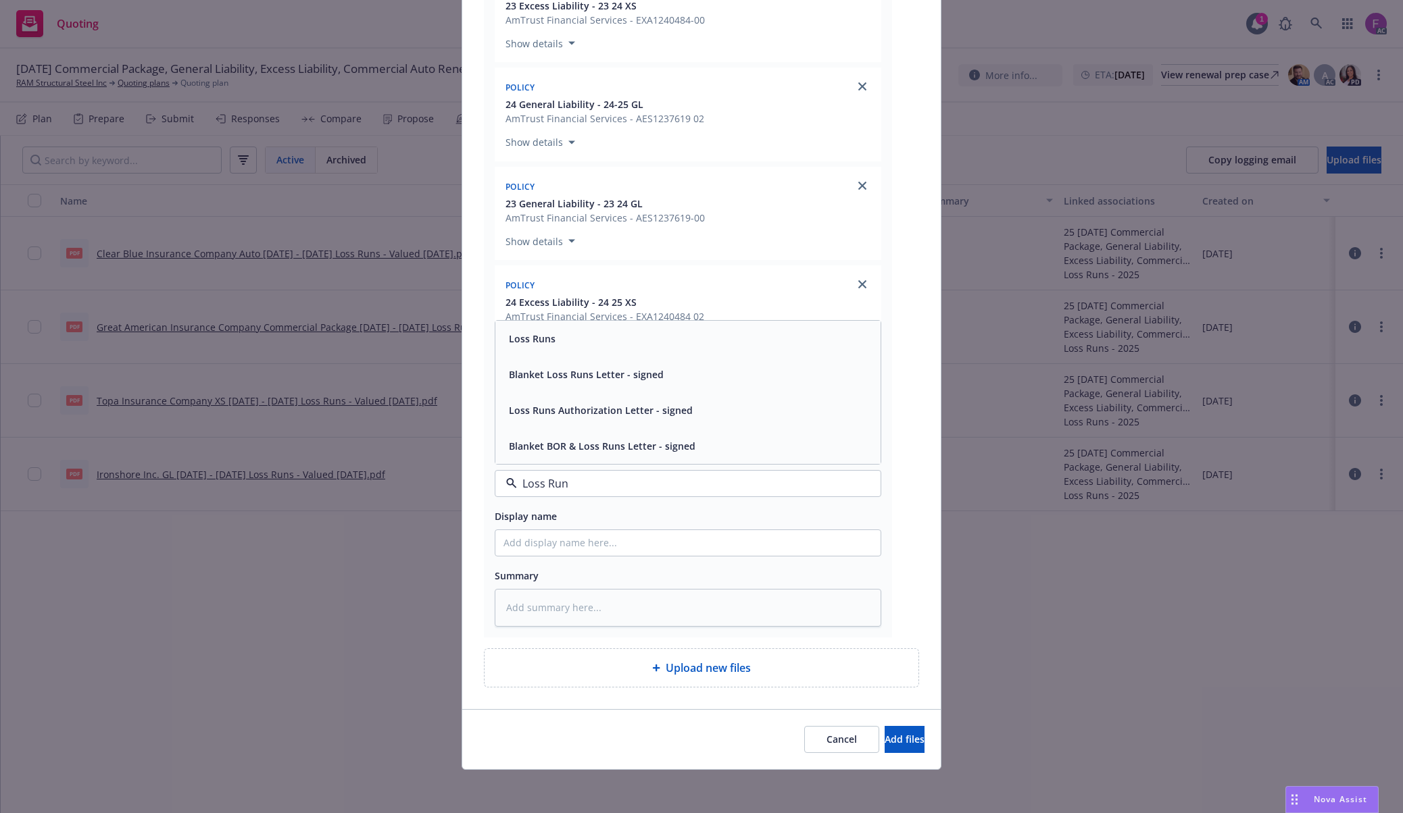
click at [571, 346] on div "Loss Runs" at bounding box center [687, 339] width 369 height 20
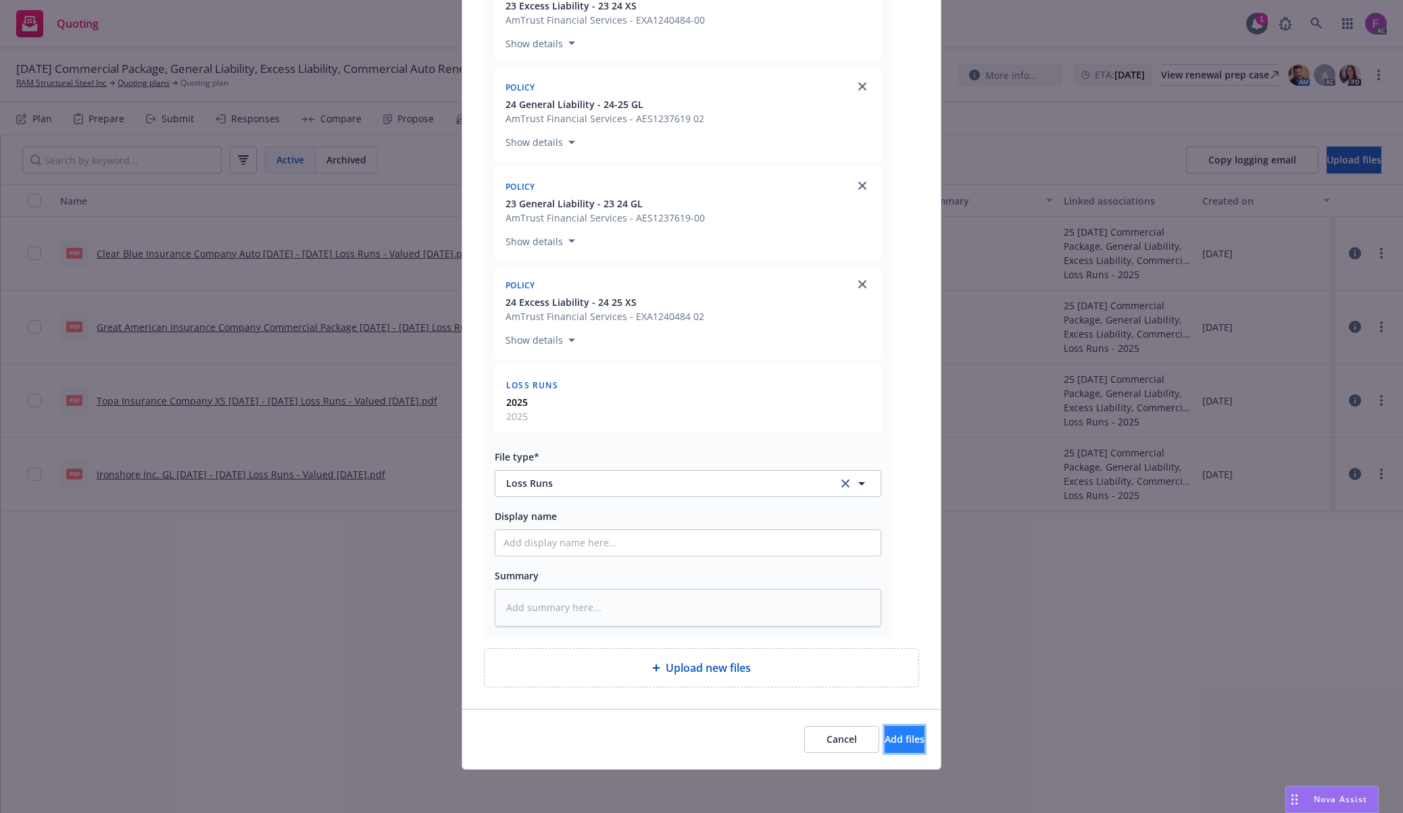
click at [884, 741] on span "Add files" at bounding box center [904, 739] width 40 height 13
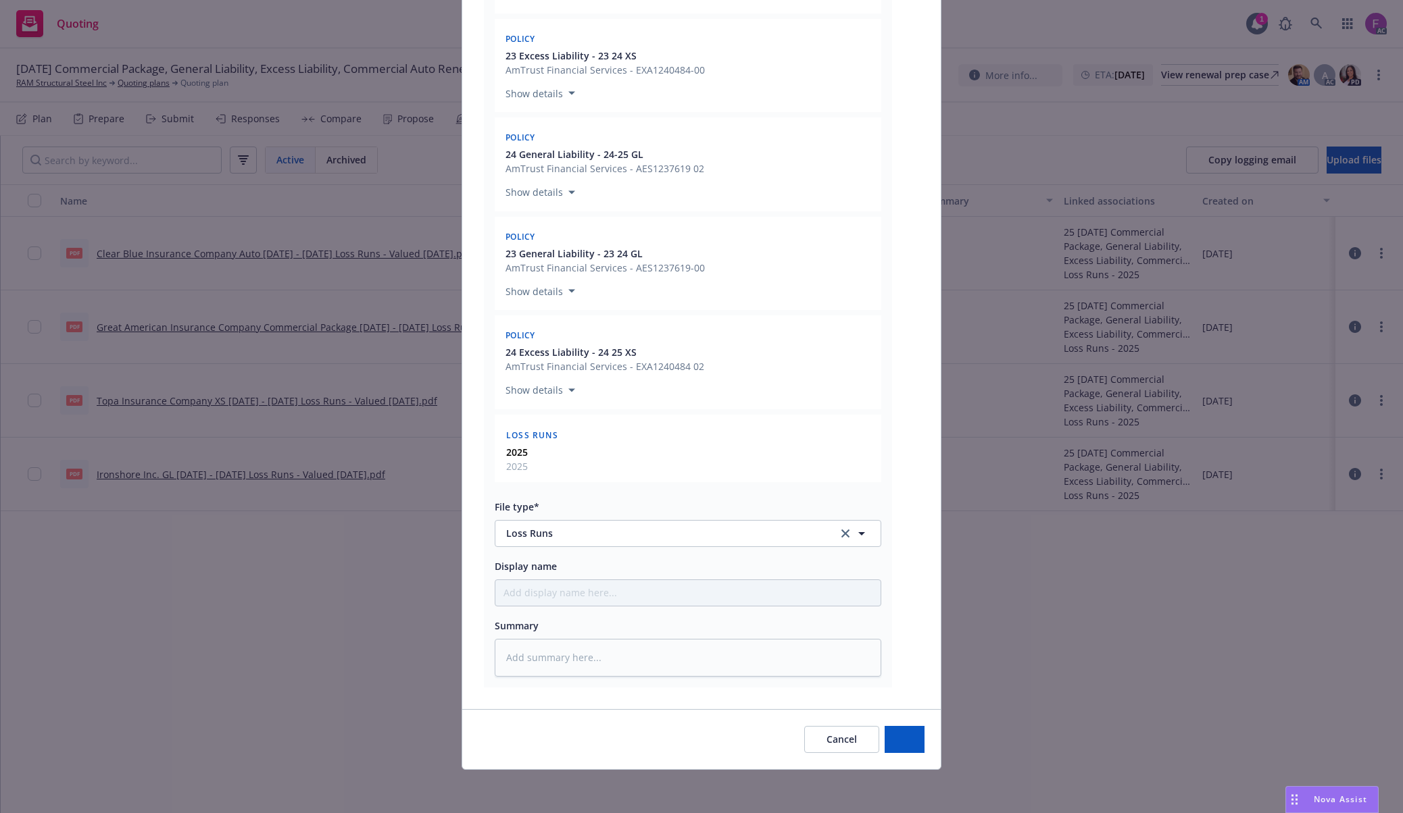
type textarea "x"
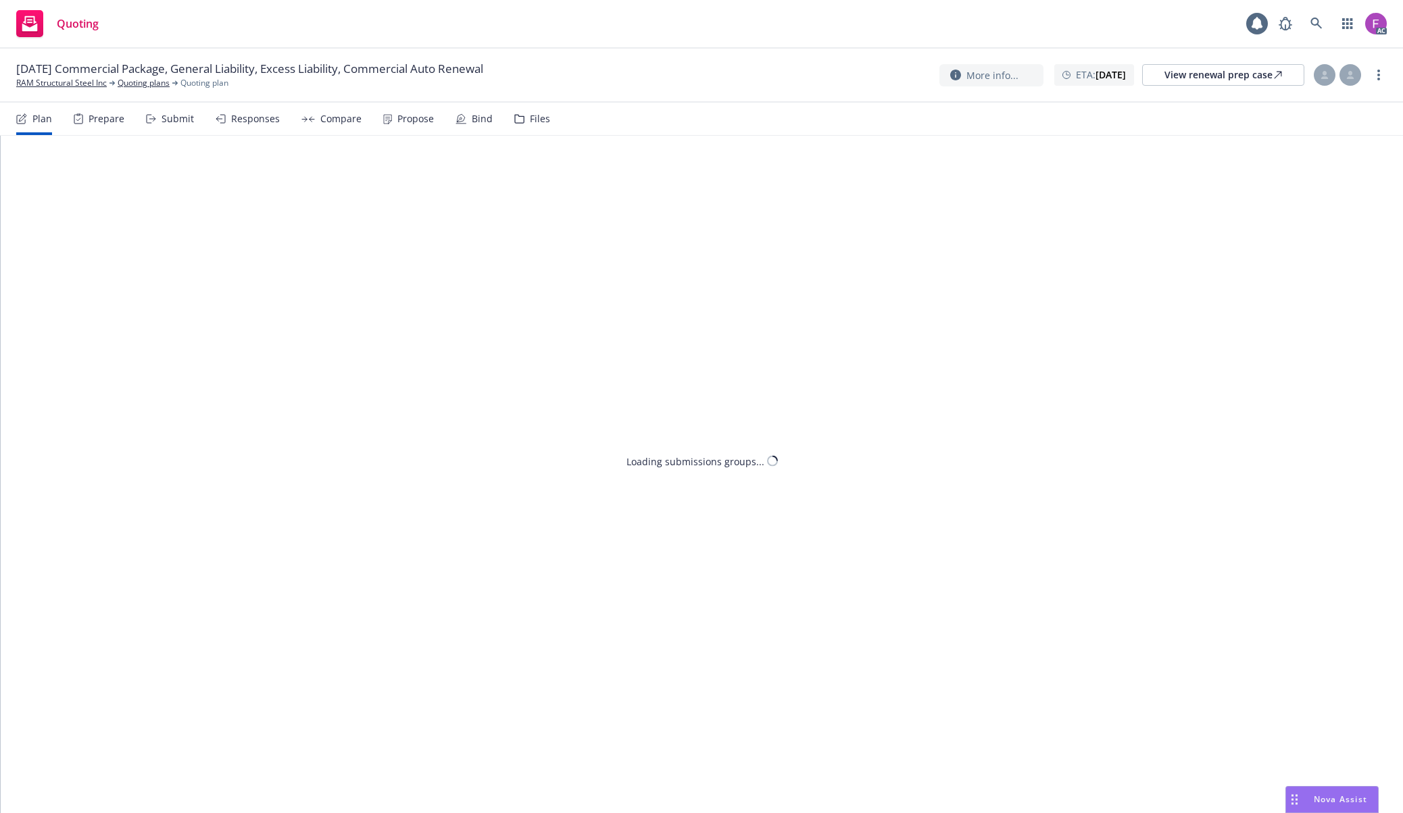
click at [530, 120] on div "Files" at bounding box center [540, 119] width 20 height 11
